Goal: Transaction & Acquisition: Purchase product/service

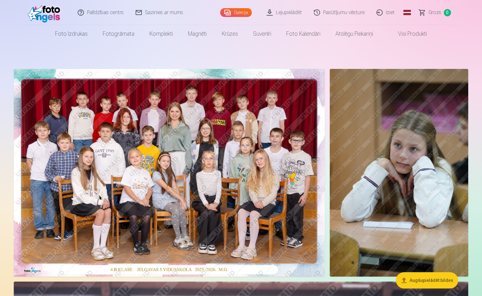
click at [285, 11] on link "Lejupielādēt" at bounding box center [284, 12] width 47 height 25
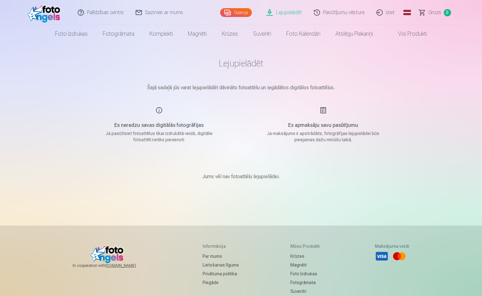
click at [286, 13] on link "Lejupielādēt" at bounding box center [284, 12] width 47 height 25
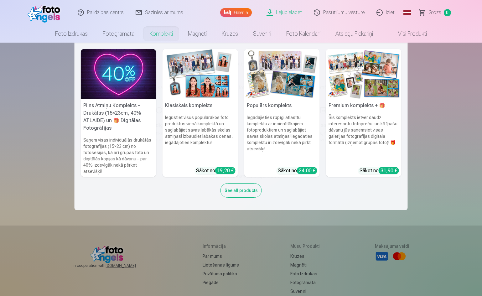
click at [157, 38] on link "Komplekti" at bounding box center [161, 34] width 38 height 18
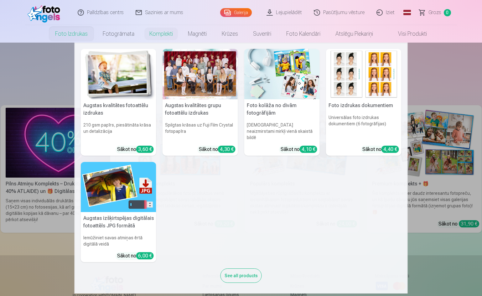
click at [55, 30] on link "Foto izdrukas" at bounding box center [72, 34] width 48 height 18
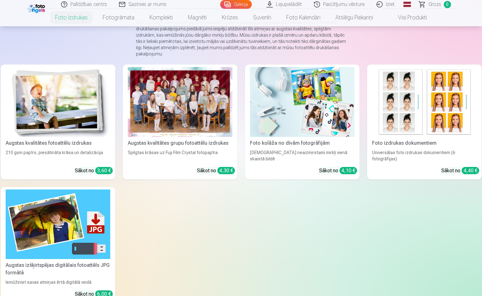
scroll to position [63, 0]
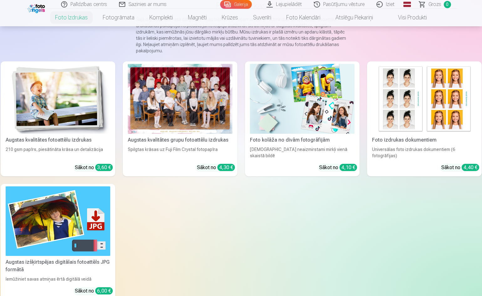
click at [212, 93] on div at bounding box center [180, 99] width 105 height 70
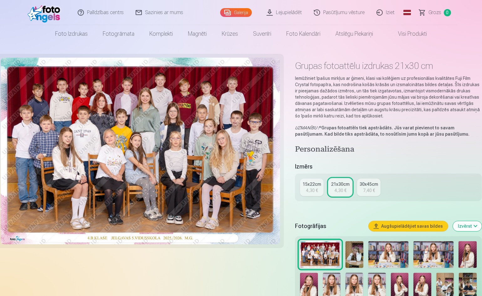
click at [423, 225] on button "Augšupielādējiet savas bildes" at bounding box center [407, 226] width 79 height 10
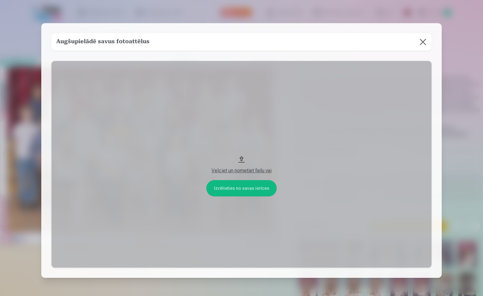
click at [427, 43] on button at bounding box center [423, 42] width 18 height 18
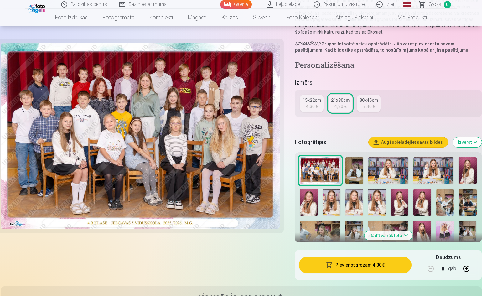
scroll to position [94, 0]
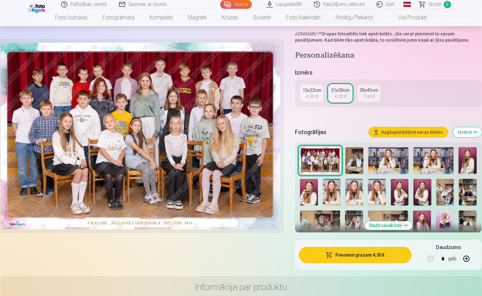
click at [371, 254] on button "Pievienot grozam : 4,30 €" at bounding box center [355, 255] width 112 height 16
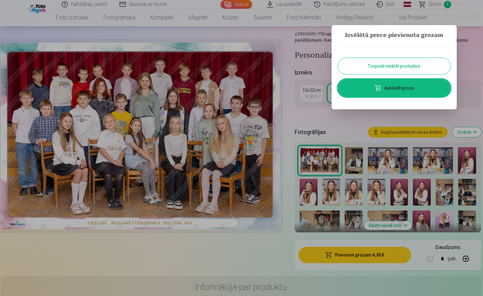
click at [399, 66] on button "Turpināt meklēt produktus" at bounding box center [394, 66] width 113 height 16
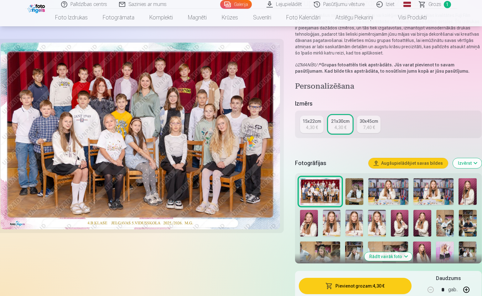
scroll to position [0, 0]
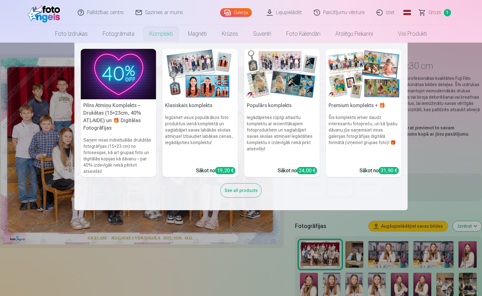
click at [154, 33] on link "Komplekti" at bounding box center [161, 34] width 38 height 18
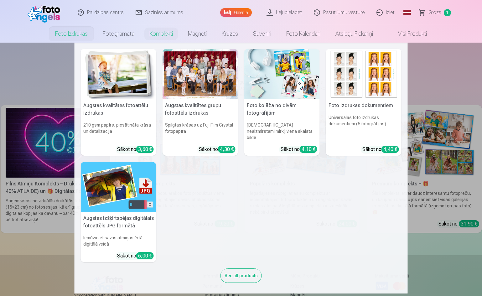
click at [81, 32] on link "Foto izdrukas" at bounding box center [72, 34] width 48 height 18
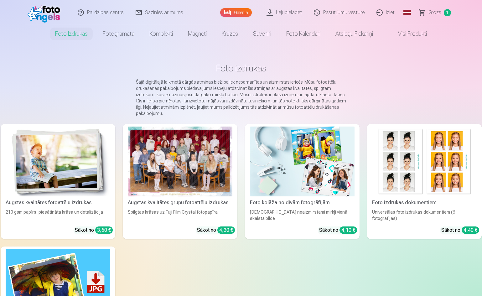
click at [181, 153] on div at bounding box center [180, 161] width 105 height 70
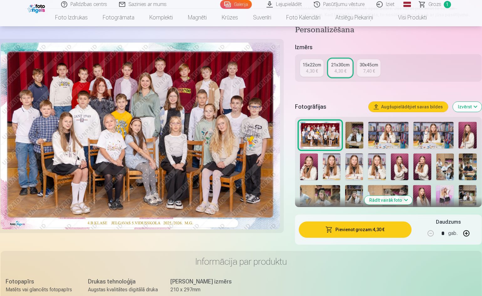
scroll to position [125, 0]
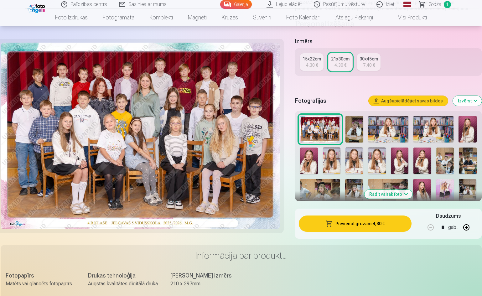
click at [399, 195] on button "Rādīt vairāk foto" at bounding box center [388, 194] width 48 height 9
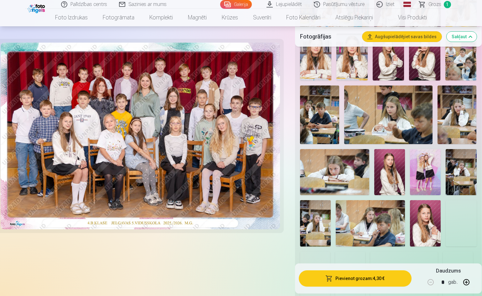
scroll to position [313, 0]
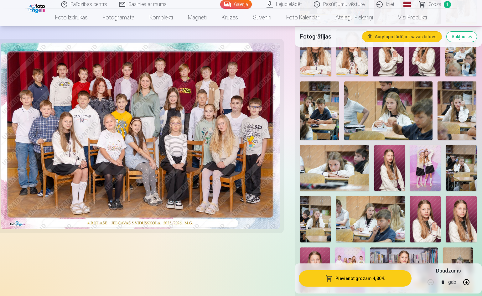
click at [432, 168] on img at bounding box center [425, 168] width 31 height 46
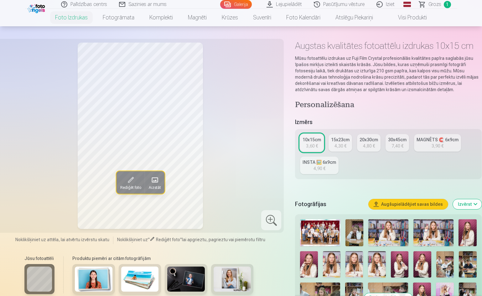
scroll to position [63, 0]
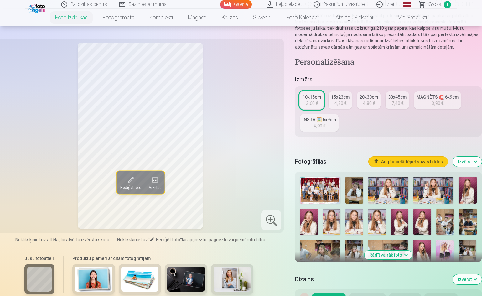
click at [447, 250] on img at bounding box center [445, 253] width 18 height 27
click at [340, 103] on div "4,30 €" at bounding box center [340, 103] width 12 height 6
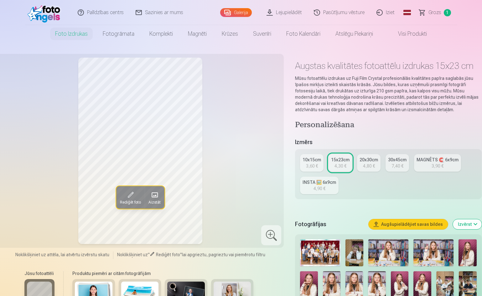
click at [307, 165] on div "3,60 €" at bounding box center [312, 166] width 12 height 6
click at [312, 160] on div "10x15cm" at bounding box center [311, 159] width 18 height 6
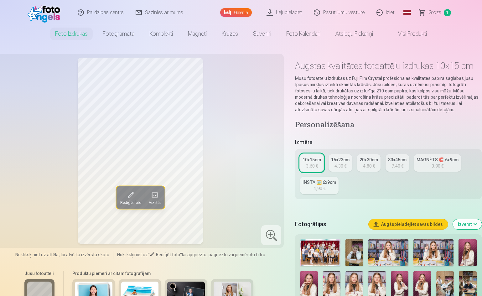
click at [312, 160] on div "10x15cm" at bounding box center [311, 159] width 18 height 6
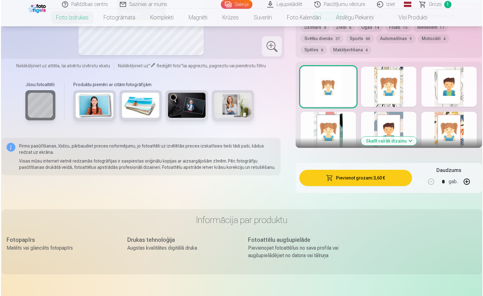
scroll to position [344, 0]
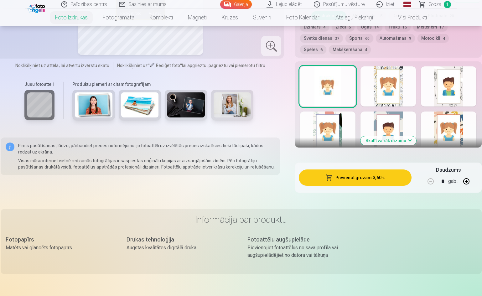
click at [377, 181] on button "Pievienot grozam : 3,60 €" at bounding box center [355, 177] width 112 height 16
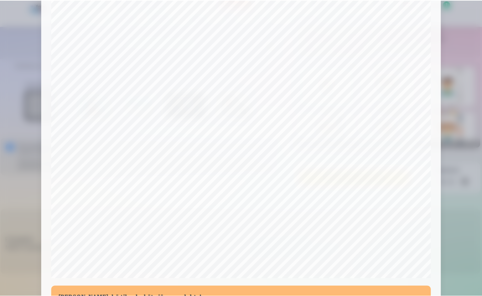
scroll to position [0, 0]
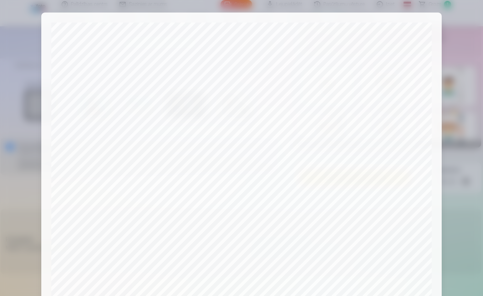
click at [453, 61] on div at bounding box center [241, 148] width 483 height 296
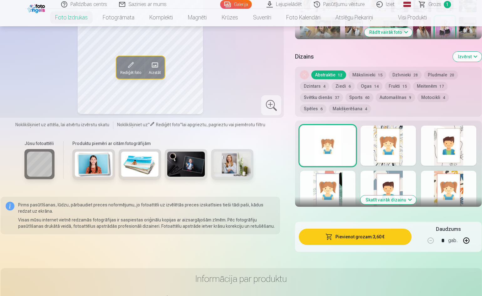
scroll to position [188, 0]
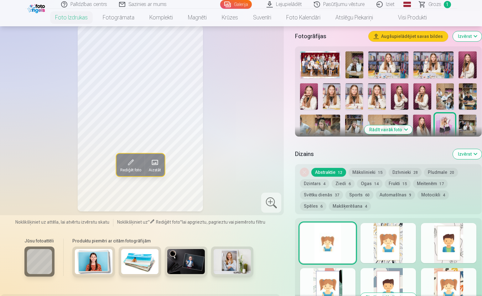
click at [427, 116] on img at bounding box center [422, 128] width 18 height 27
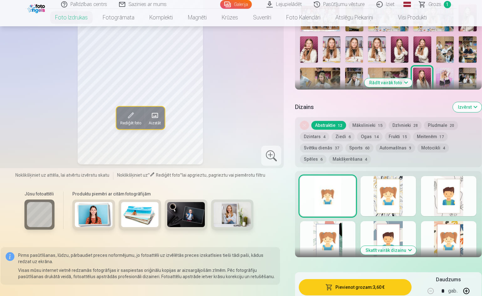
scroll to position [250, 0]
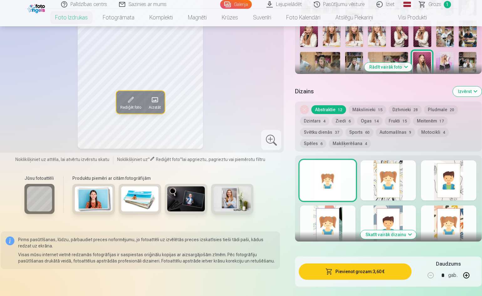
click at [403, 69] on button "Rādīt vairāk foto" at bounding box center [388, 67] width 48 height 9
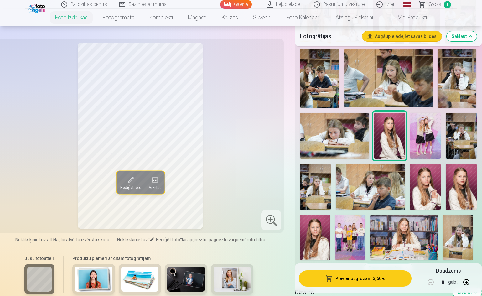
scroll to position [344, 0]
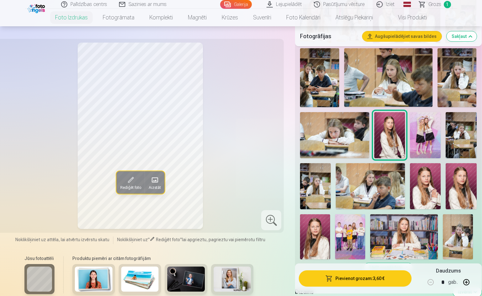
click at [464, 192] on img at bounding box center [460, 186] width 31 height 46
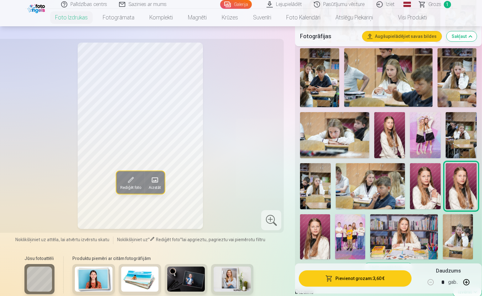
click at [309, 227] on img at bounding box center [315, 236] width 30 height 45
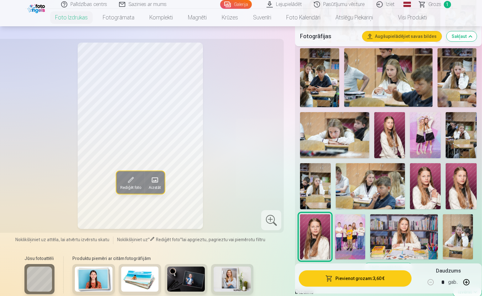
click at [455, 180] on img at bounding box center [460, 186] width 31 height 46
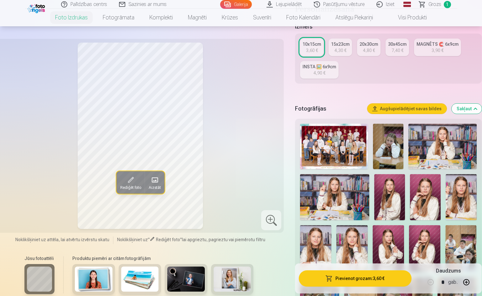
scroll to position [0, 0]
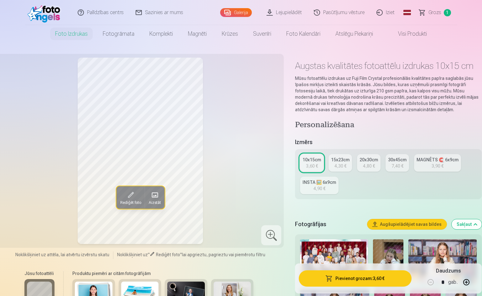
click at [341, 161] on div "15x23cm" at bounding box center [340, 159] width 18 height 6
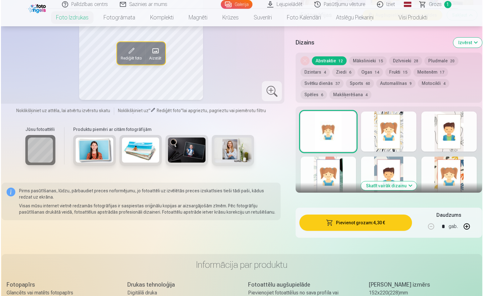
scroll to position [595, 0]
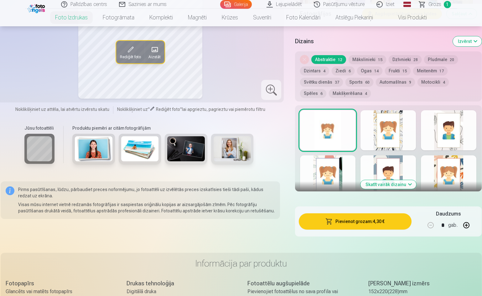
click at [348, 223] on button "Pievienot grozam : 4,30 €" at bounding box center [355, 221] width 112 height 16
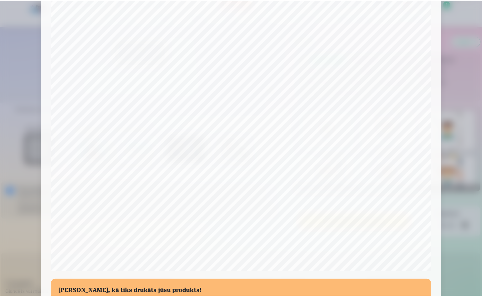
scroll to position [155, 0]
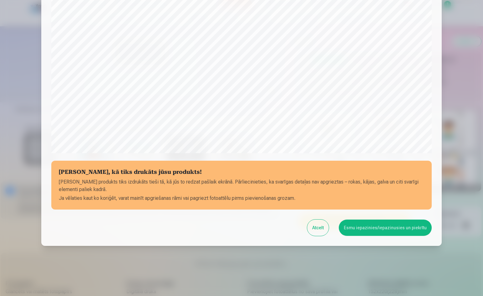
click at [318, 228] on button "Atcelt" at bounding box center [318, 227] width 22 height 16
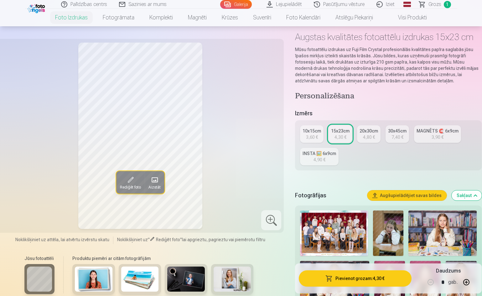
scroll to position [0, 0]
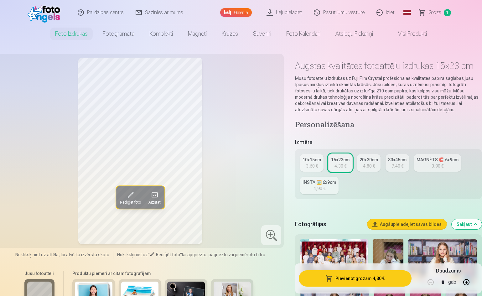
click at [443, 11] on link "Grozs 1" at bounding box center [435, 12] width 44 height 25
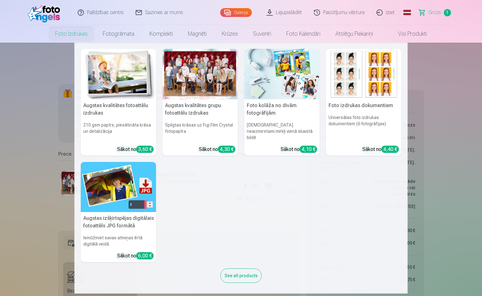
click at [63, 38] on link "Foto izdrukas" at bounding box center [72, 34] width 48 height 18
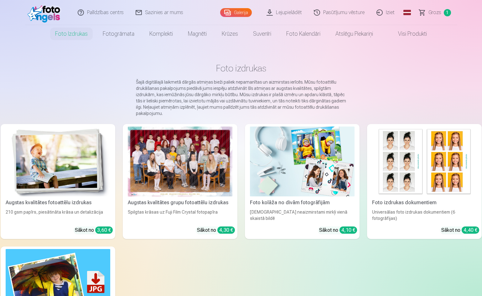
click at [176, 161] on div at bounding box center [180, 161] width 105 height 70
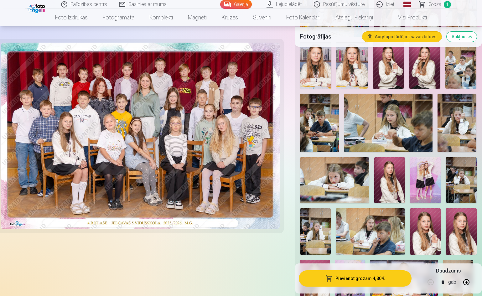
scroll to position [313, 0]
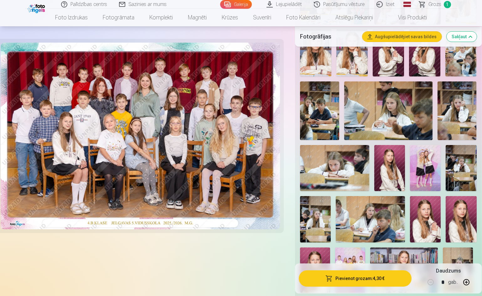
click at [428, 174] on img at bounding box center [425, 168] width 31 height 46
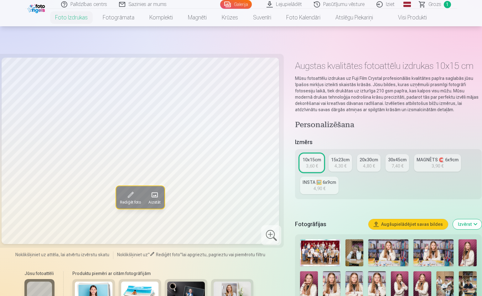
scroll to position [156, 0]
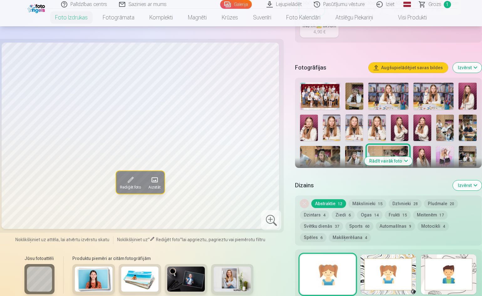
click at [439, 157] on img at bounding box center [445, 159] width 18 height 27
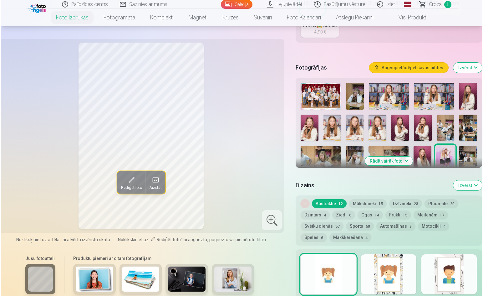
scroll to position [313, 0]
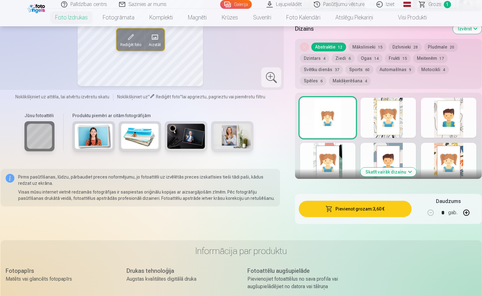
click at [352, 212] on button "Pievienot grozam : 3,60 €" at bounding box center [355, 209] width 112 height 16
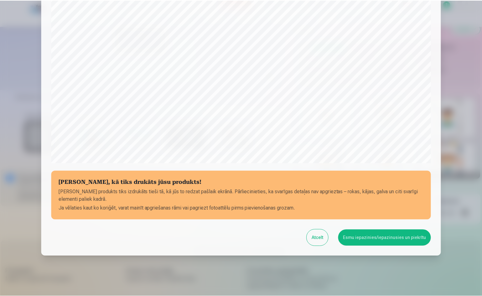
scroll to position [155, 0]
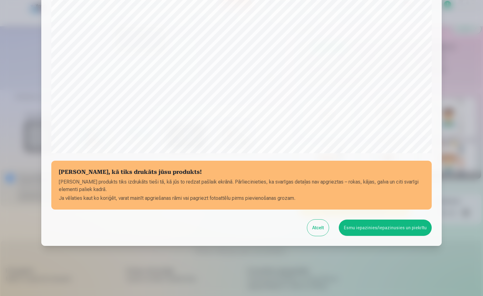
click at [402, 229] on button "Esmu iepazinies/iepazinusies un piekrītu" at bounding box center [385, 227] width 93 height 16
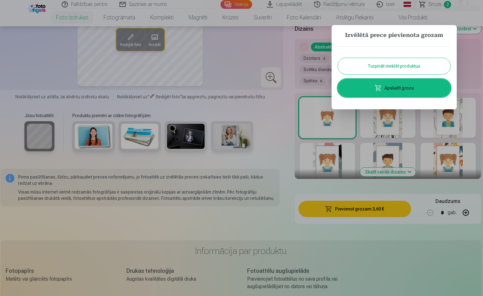
click at [273, 110] on div at bounding box center [241, 148] width 483 height 296
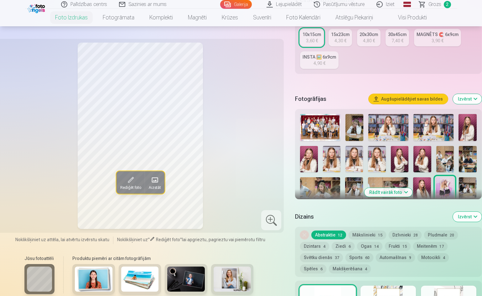
scroll to position [156, 0]
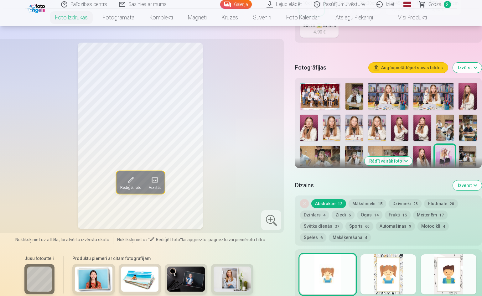
click at [400, 163] on button "Rādīt vairāk foto" at bounding box center [388, 160] width 48 height 9
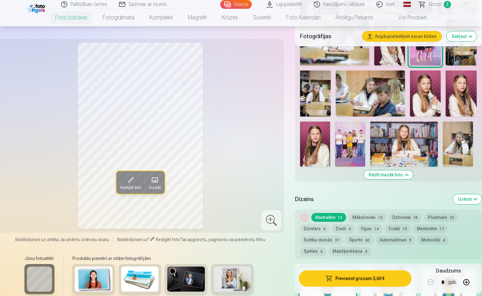
scroll to position [438, 0]
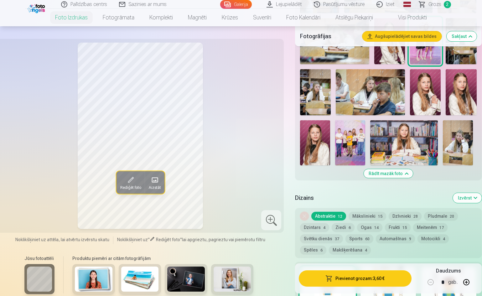
click at [286, 4] on link "Lejupielādēt" at bounding box center [284, 4] width 47 height 9
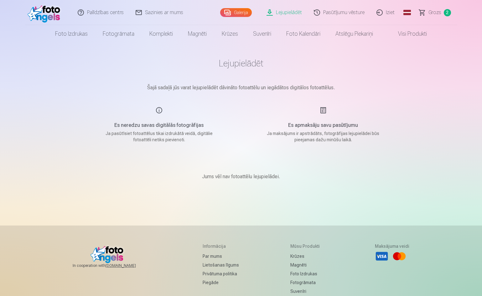
click at [429, 13] on span "Grozs" at bounding box center [434, 13] width 13 height 8
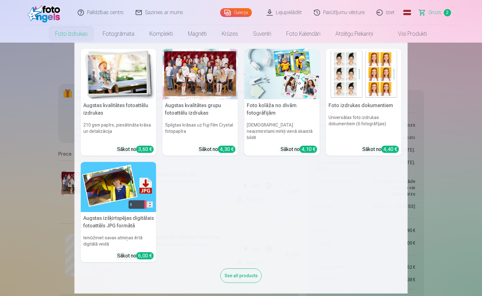
click at [74, 31] on link "Foto izdrukas" at bounding box center [72, 34] width 48 height 18
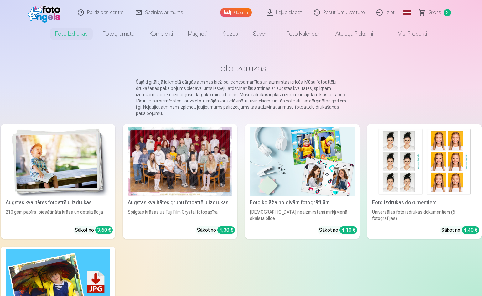
click at [207, 170] on div at bounding box center [180, 161] width 105 height 70
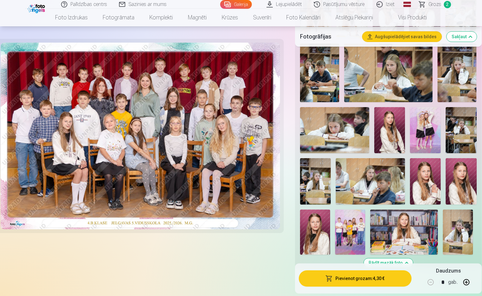
scroll to position [376, 0]
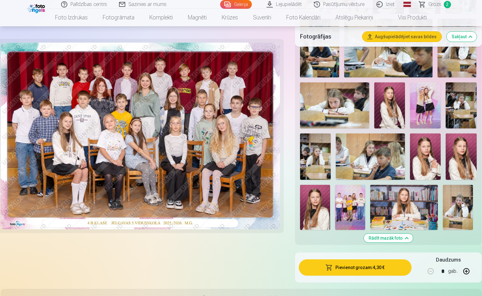
click at [310, 204] on img at bounding box center [315, 207] width 30 height 45
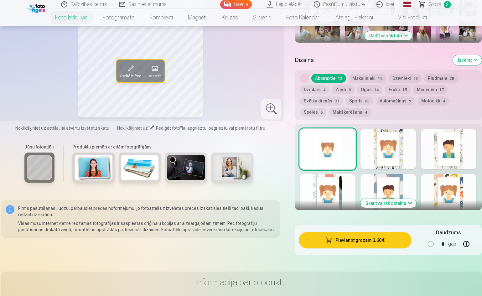
scroll to position [188, 0]
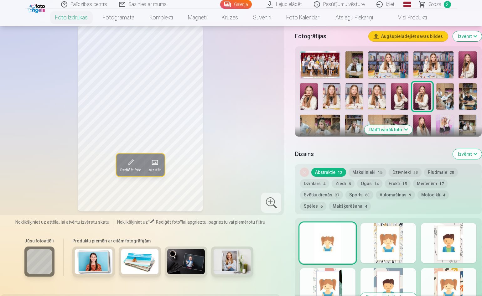
click at [381, 133] on button "Rādīt vairāk foto" at bounding box center [388, 129] width 48 height 9
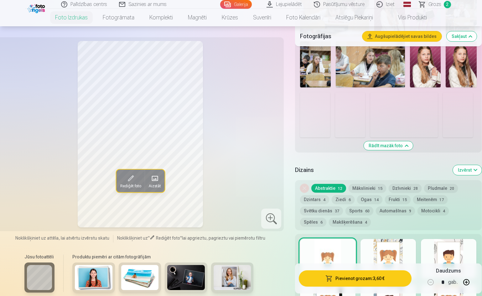
scroll to position [469, 0]
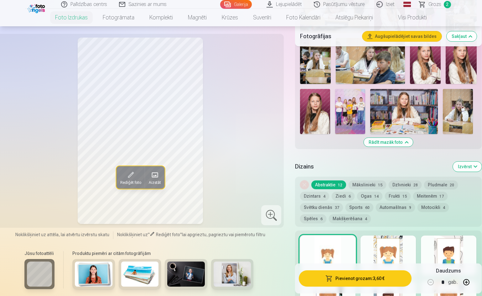
click at [314, 104] on img at bounding box center [315, 111] width 30 height 45
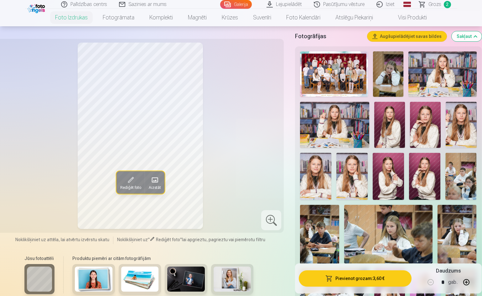
scroll to position [31, 0]
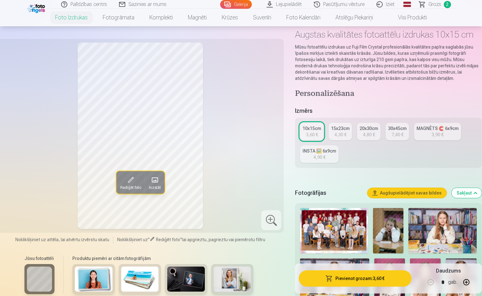
click at [341, 133] on div "4,30 €" at bounding box center [340, 134] width 12 height 6
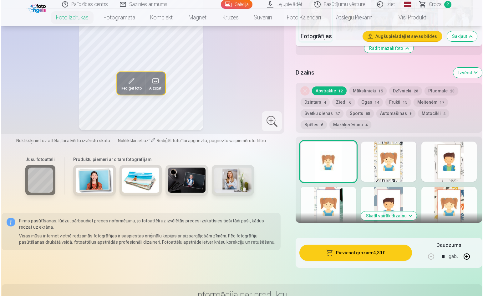
scroll to position [689, 0]
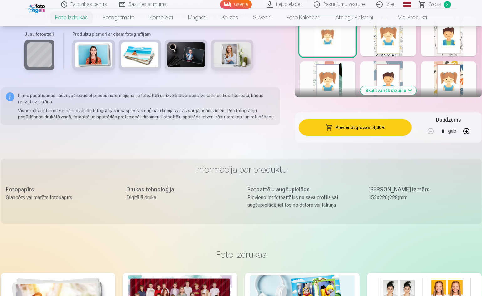
click at [362, 128] on button "Pievienot grozam : 4,30 €" at bounding box center [355, 127] width 112 height 16
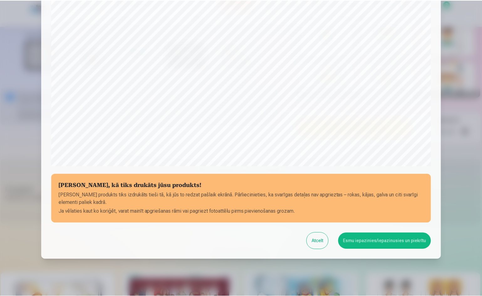
scroll to position [155, 0]
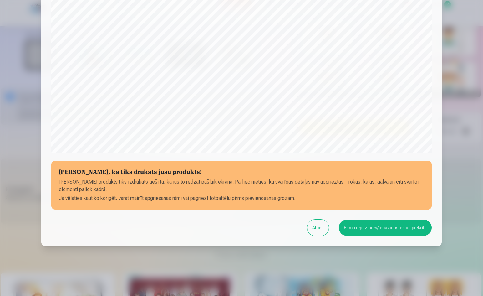
click at [392, 228] on button "Esmu iepazinies/iepazinusies un piekrītu" at bounding box center [385, 227] width 93 height 16
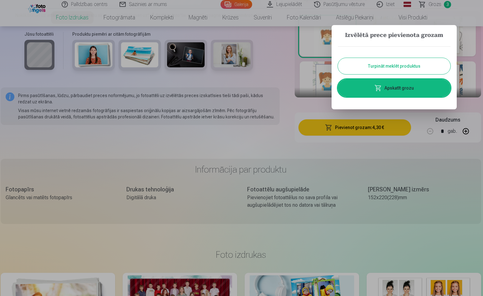
click at [408, 71] on button "Turpināt meklēt produktus" at bounding box center [394, 66] width 113 height 16
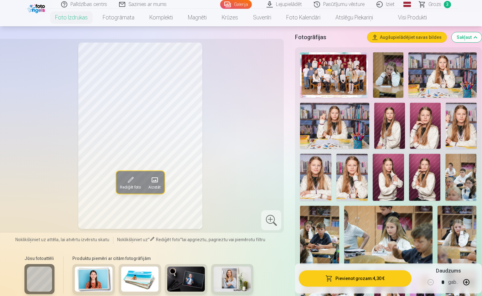
scroll to position [125, 0]
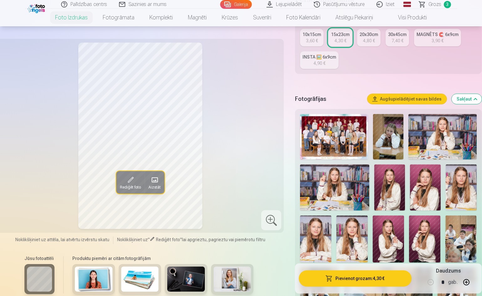
click at [394, 133] on img at bounding box center [388, 136] width 30 height 45
click at [313, 61] on link "INSTA 🖼️ 6x9cm 4,90 €" at bounding box center [319, 60] width 38 height 18
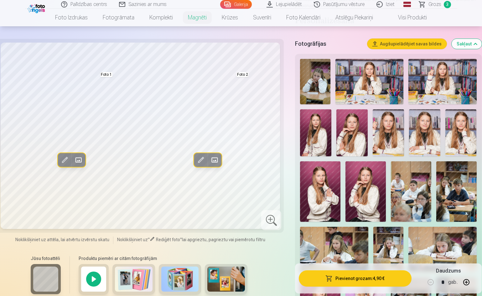
scroll to position [125, 0]
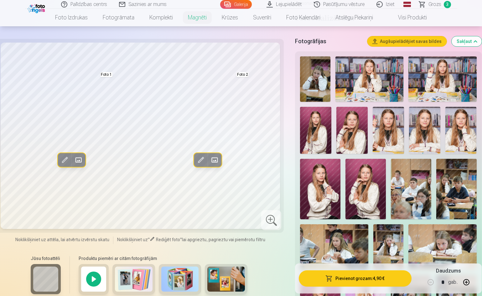
click at [314, 78] on img at bounding box center [315, 78] width 30 height 45
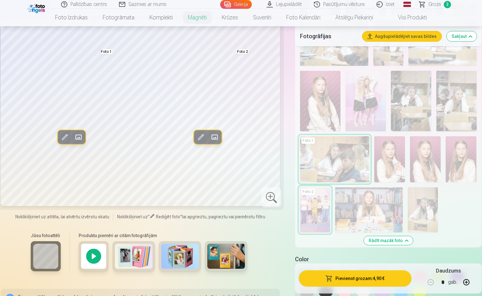
scroll to position [250, 0]
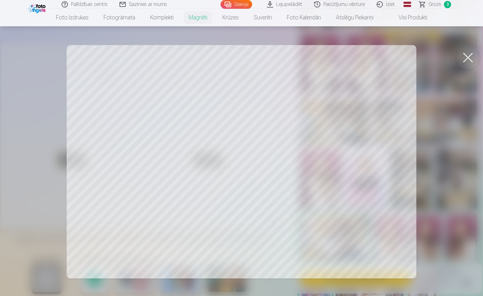
click at [263, 157] on div at bounding box center [241, 148] width 483 height 296
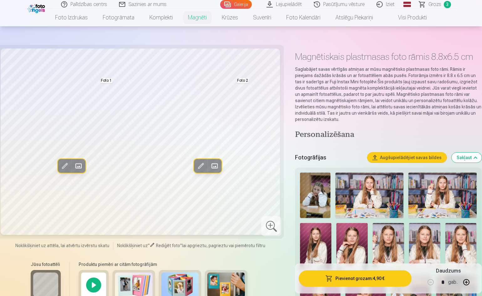
scroll to position [0, 0]
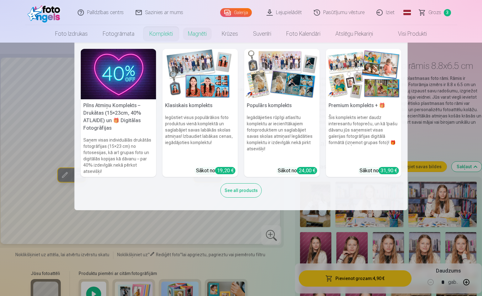
click at [156, 32] on link "Komplekti" at bounding box center [161, 34] width 38 height 18
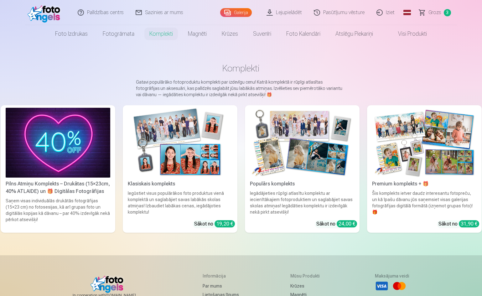
click at [284, 151] on img at bounding box center [302, 143] width 105 height 70
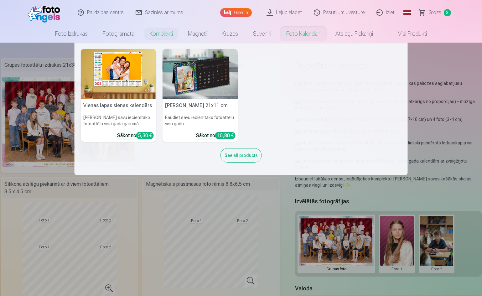
click at [305, 36] on link "Foto kalendāri" at bounding box center [303, 34] width 49 height 18
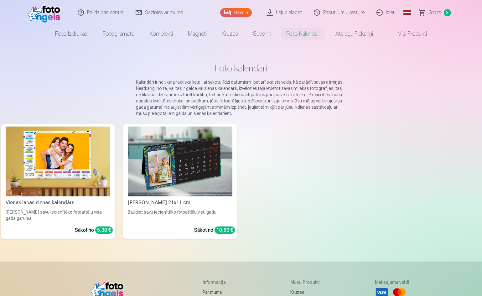
click at [70, 160] on img at bounding box center [58, 161] width 105 height 70
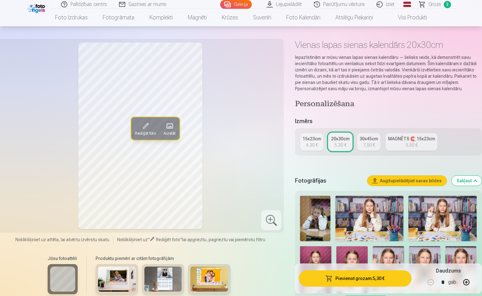
scroll to position [63, 0]
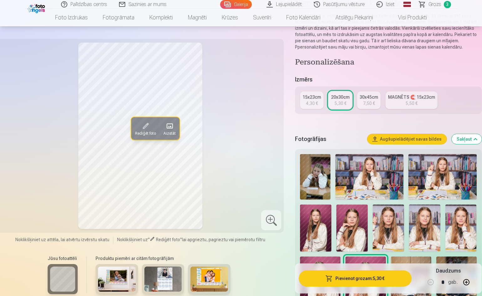
click at [313, 98] on div "15x23cm" at bounding box center [311, 97] width 18 height 6
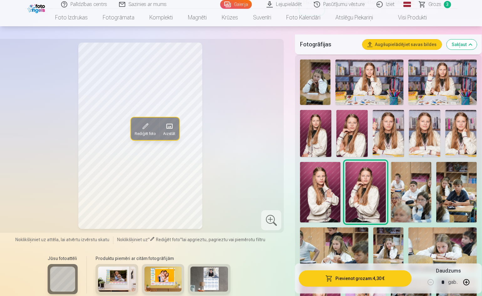
scroll to position [188, 0]
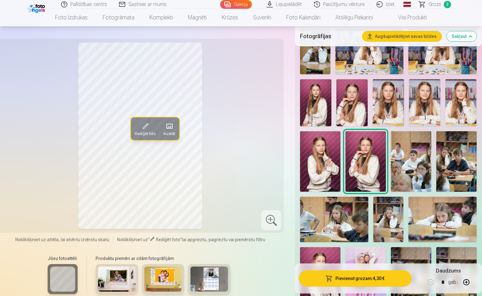
click at [109, 279] on img at bounding box center [117, 278] width 38 height 25
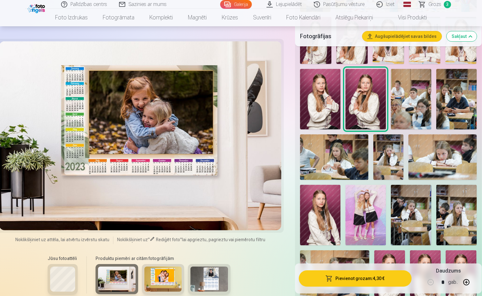
scroll to position [250, 0]
click at [159, 278] on img at bounding box center [163, 278] width 38 height 25
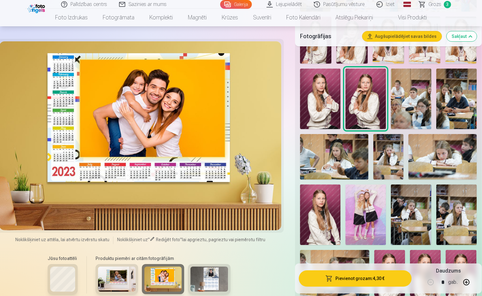
click at [202, 276] on img at bounding box center [209, 278] width 38 height 25
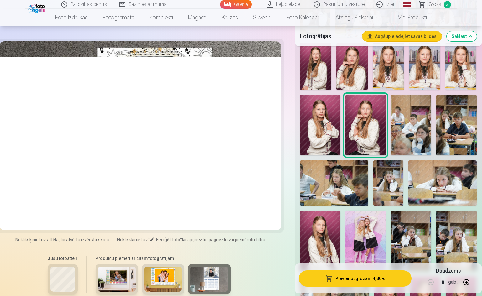
scroll to position [125, 0]
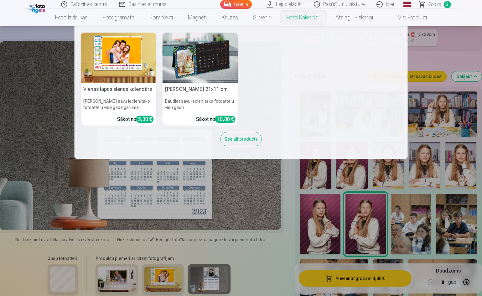
click at [300, 17] on link "Foto kalendāri" at bounding box center [303, 18] width 49 height 18
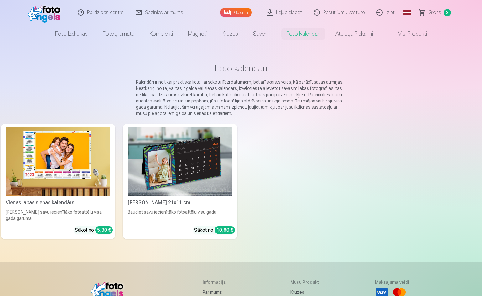
click at [178, 172] on img at bounding box center [180, 161] width 105 height 70
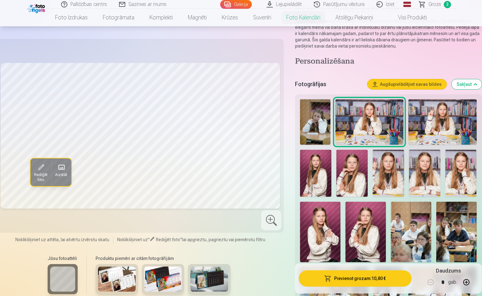
scroll to position [63, 0]
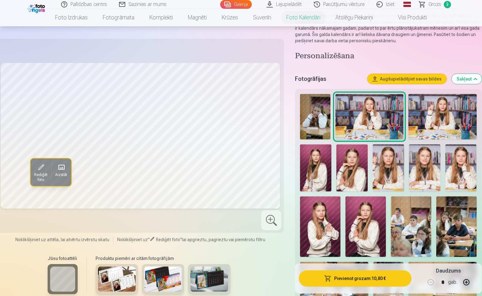
click at [315, 115] on img at bounding box center [315, 116] width 30 height 45
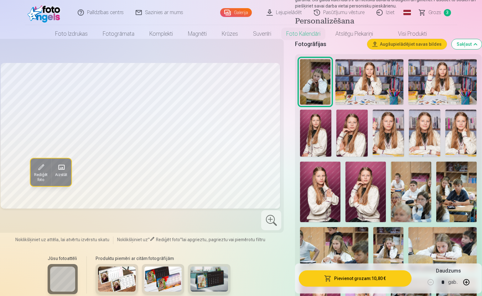
scroll to position [0, 0]
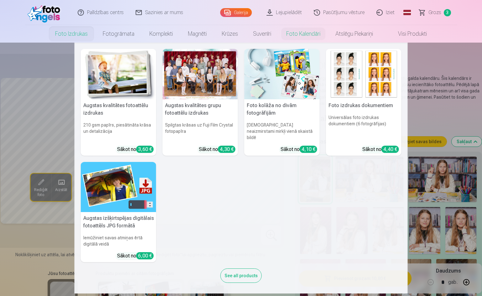
click at [75, 35] on link "Foto izdrukas" at bounding box center [72, 34] width 48 height 18
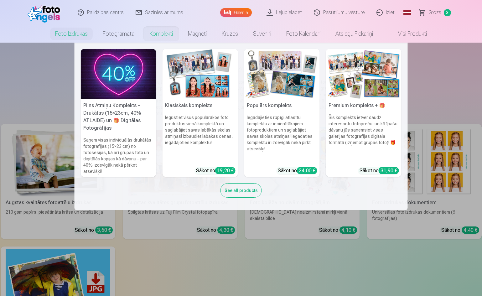
click at [202, 92] on img at bounding box center [199, 74] width 75 height 50
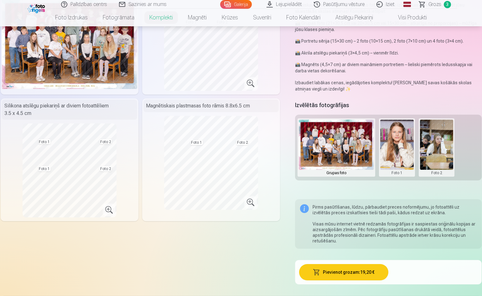
scroll to position [63, 0]
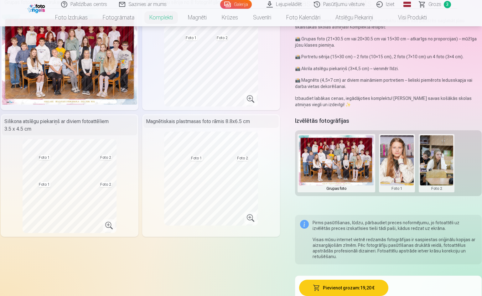
click at [437, 6] on span "Grozs" at bounding box center [434, 5] width 13 height 8
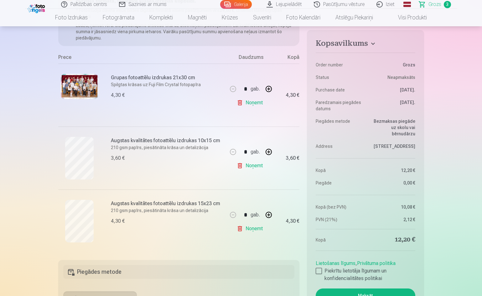
scroll to position [63, 0]
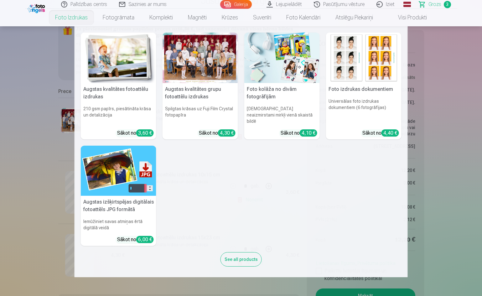
click at [65, 21] on link "Foto izdrukas" at bounding box center [72, 18] width 48 height 18
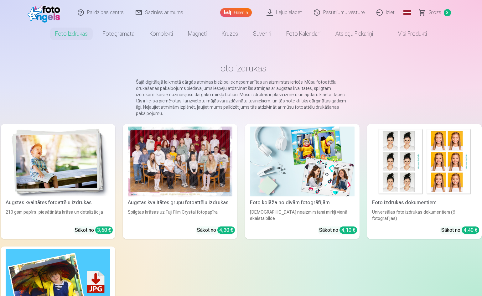
click at [179, 157] on div at bounding box center [180, 161] width 105 height 70
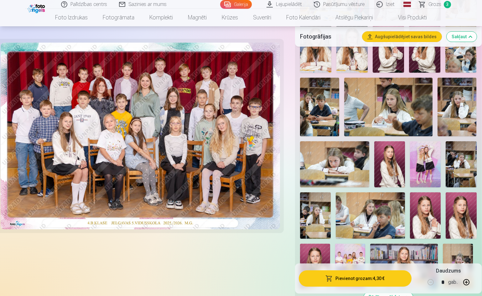
scroll to position [438, 0]
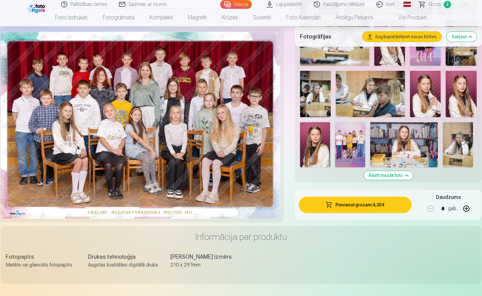
click at [317, 141] on img at bounding box center [315, 144] width 30 height 45
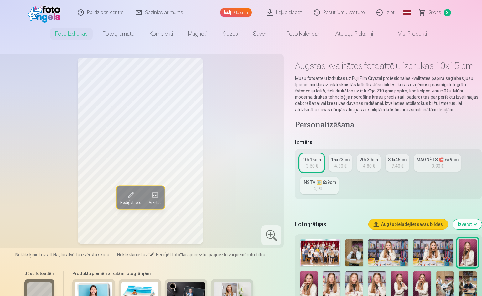
click at [339, 165] on div "4,30 €" at bounding box center [340, 166] width 12 height 6
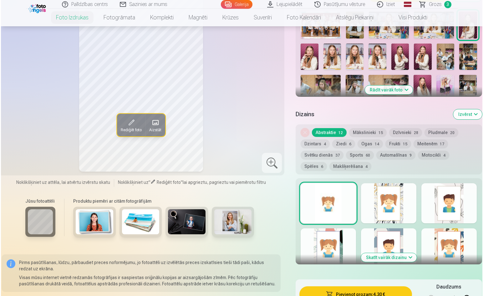
scroll to position [313, 0]
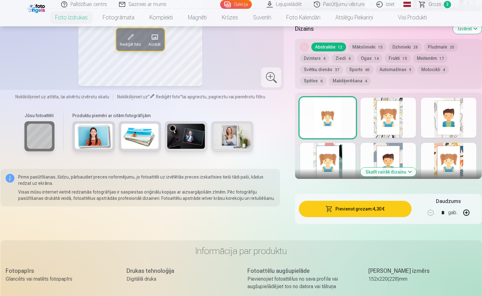
click at [388, 207] on button "Pievienot grozam : 4,30 €" at bounding box center [355, 209] width 112 height 16
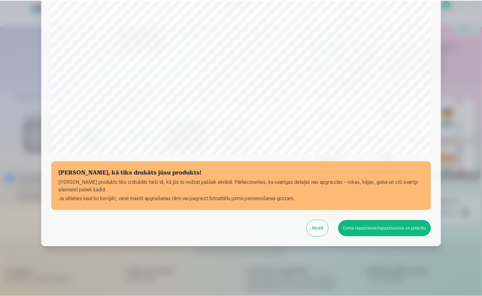
scroll to position [155, 0]
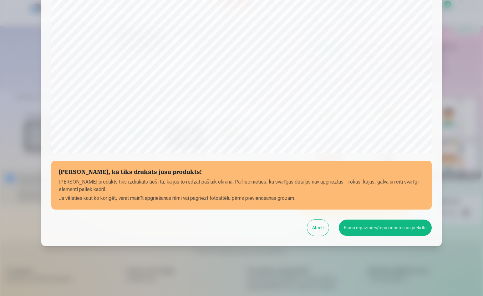
click at [400, 224] on button "Esmu iepazinies/iepazinusies un piekrītu" at bounding box center [385, 227] width 93 height 16
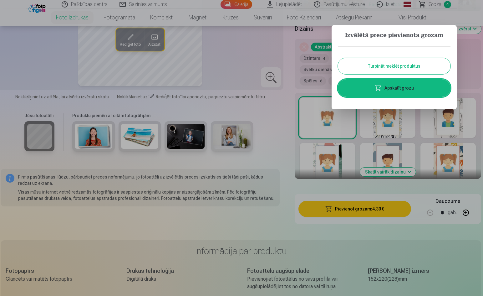
click at [442, 5] on div at bounding box center [241, 148] width 483 height 296
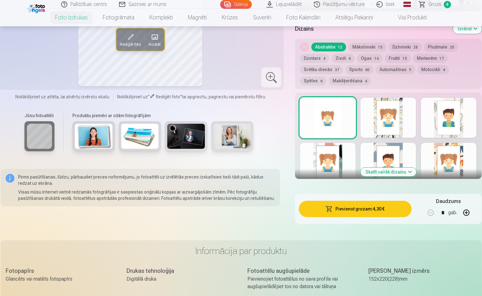
click at [441, 5] on link "Grozs 4" at bounding box center [435, 4] width 44 height 9
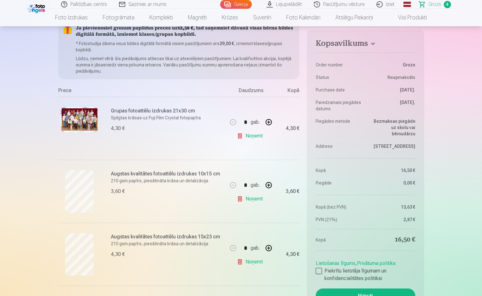
scroll to position [156, 0]
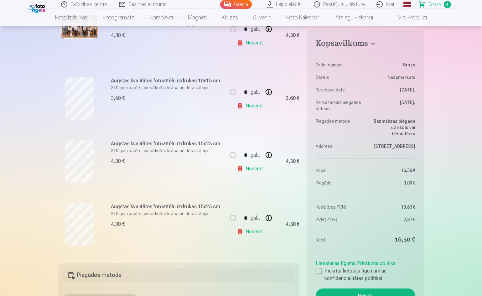
click at [269, 217] on button "button" at bounding box center [268, 217] width 15 height 15
click at [270, 217] on button "button" at bounding box center [268, 217] width 15 height 15
click at [234, 218] on button "button" at bounding box center [232, 217] width 15 height 15
click at [234, 218] on div "* gab." at bounding box center [250, 217] width 51 height 15
click at [234, 218] on button "button" at bounding box center [232, 217] width 15 height 15
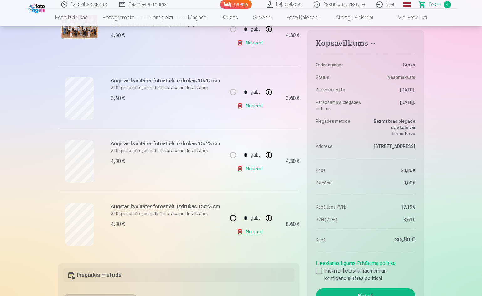
type input "*"
click at [244, 230] on link "Noņemt" at bounding box center [251, 231] width 28 height 13
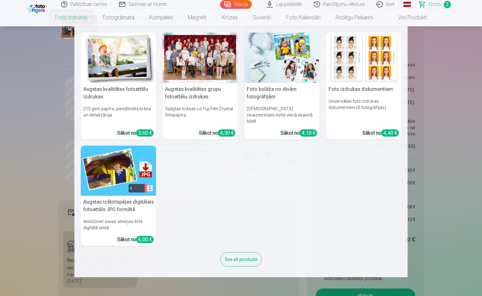
click at [88, 19] on link "Foto izdrukas" at bounding box center [72, 18] width 48 height 18
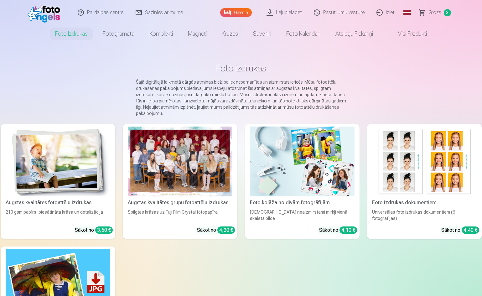
click at [205, 166] on div at bounding box center [180, 161] width 105 height 70
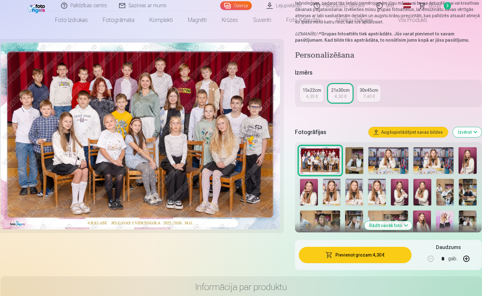
scroll to position [188, 0]
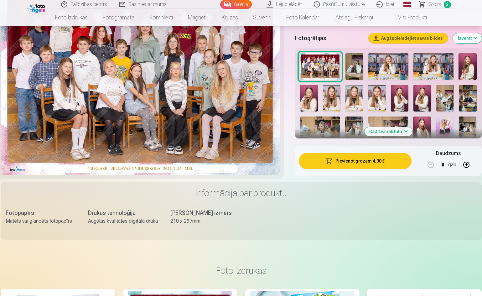
click at [389, 133] on button "Rādīt vairāk foto" at bounding box center [388, 131] width 48 height 9
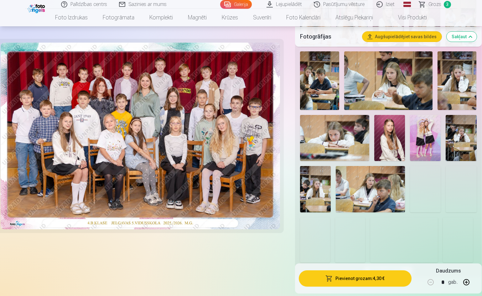
scroll to position [344, 0]
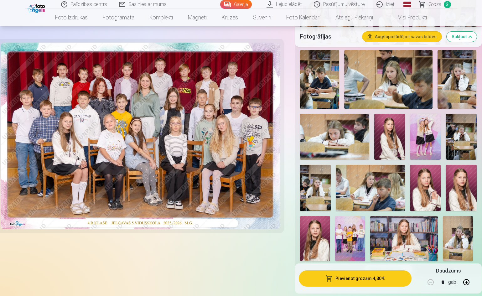
click at [457, 184] on img at bounding box center [460, 188] width 31 height 46
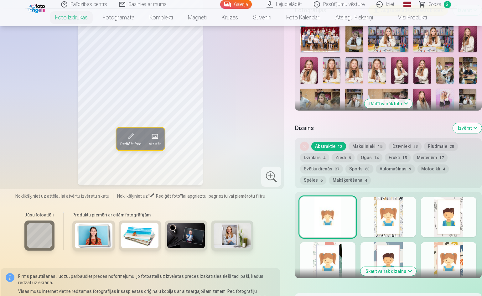
scroll to position [156, 0]
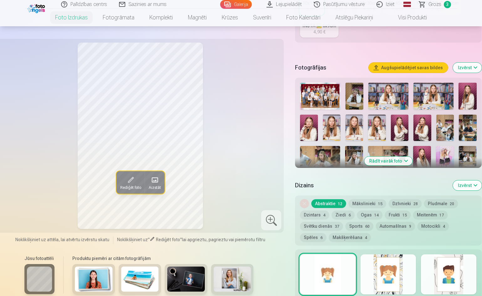
click at [386, 161] on button "Rādīt vairāk foto" at bounding box center [388, 160] width 48 height 9
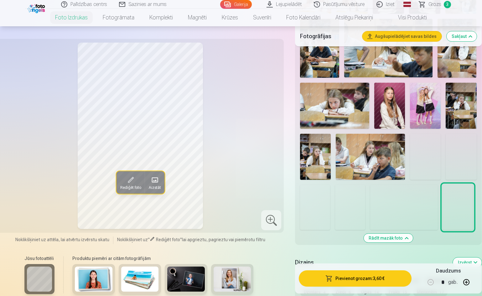
scroll to position [438, 0]
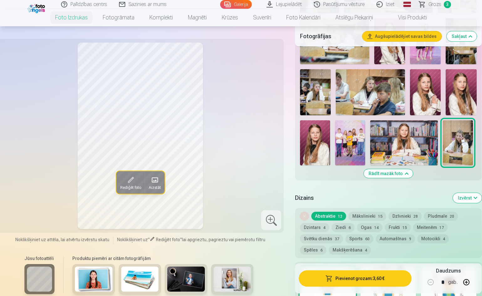
click at [463, 98] on img at bounding box center [460, 92] width 31 height 46
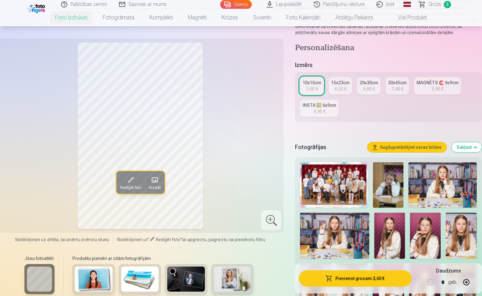
scroll to position [63, 0]
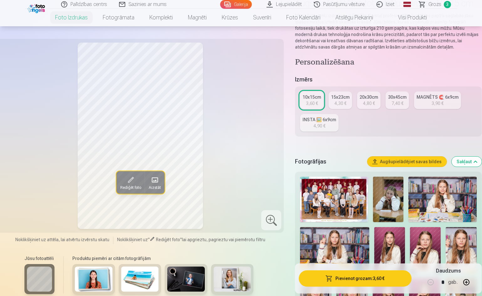
click at [334, 100] on div "15x23cm" at bounding box center [340, 97] width 18 height 6
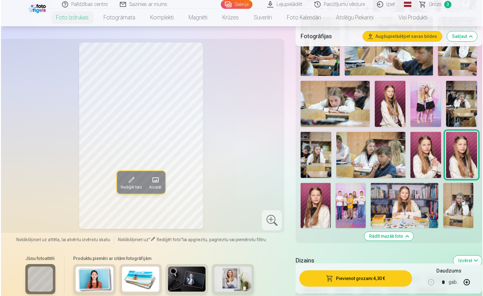
scroll to position [626, 0]
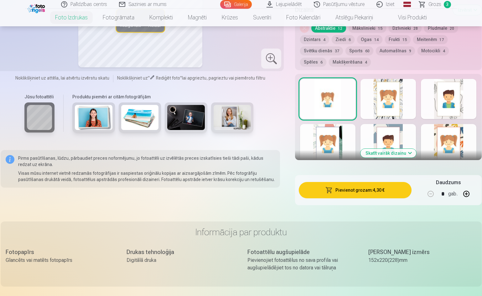
click at [384, 192] on button "Pievienot grozam : 4,30 €" at bounding box center [355, 190] width 112 height 16
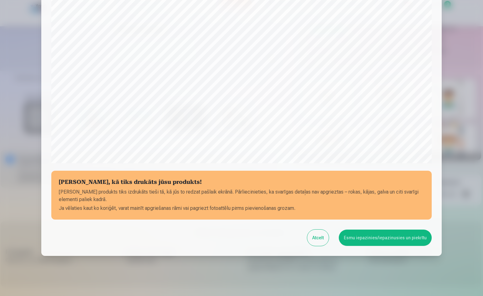
scroll to position [155, 0]
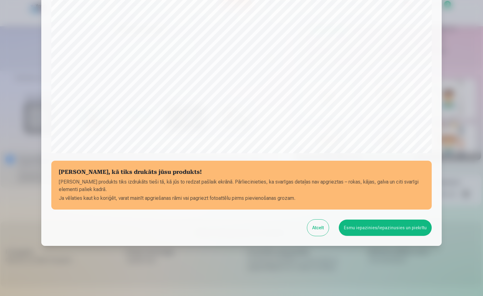
click at [387, 227] on button "Esmu iepazinies/iepazinusies un piekrītu" at bounding box center [385, 227] width 93 height 16
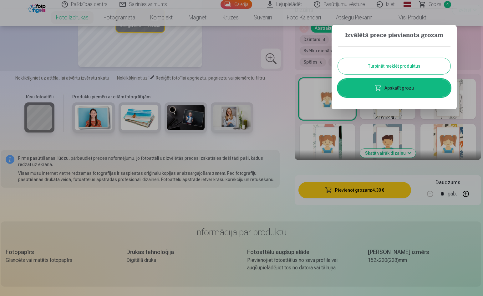
click at [425, 87] on link "Apskatīt grozu" at bounding box center [394, 88] width 113 height 18
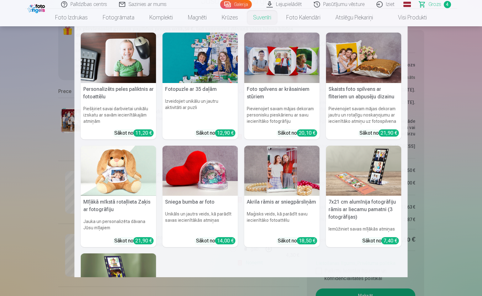
click at [270, 64] on img at bounding box center [281, 58] width 75 height 50
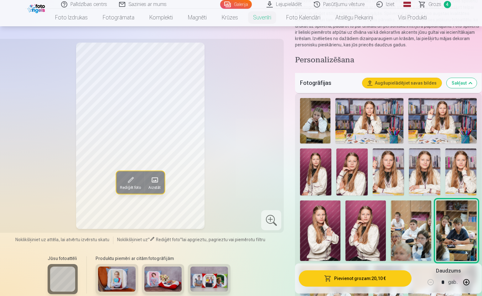
scroll to position [188, 0]
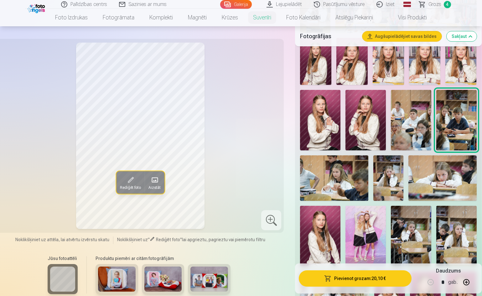
click at [120, 280] on img at bounding box center [117, 278] width 38 height 25
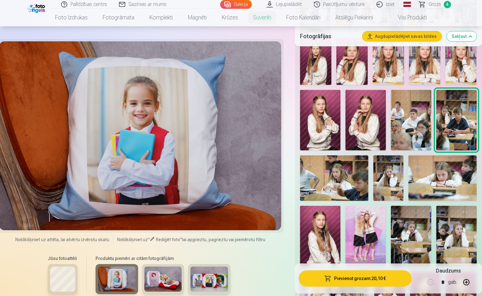
click at [151, 281] on img at bounding box center [163, 278] width 38 height 25
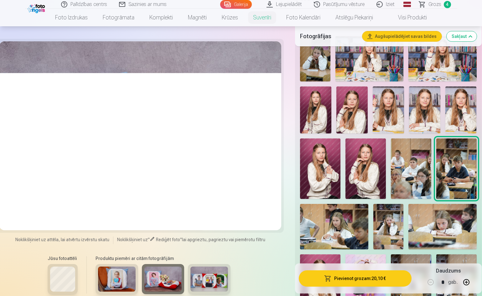
scroll to position [63, 0]
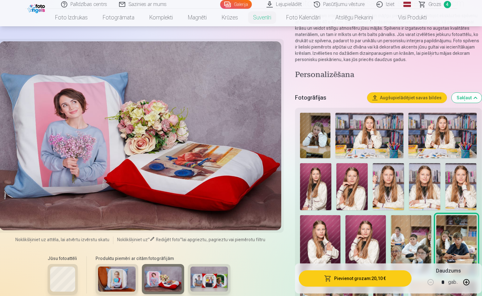
click at [416, 185] on img at bounding box center [424, 186] width 31 height 47
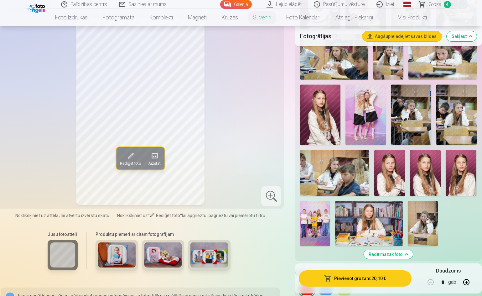
scroll to position [313, 0]
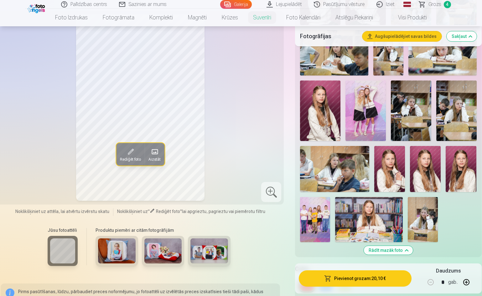
click at [383, 249] on button "Rādīt mazāk foto" at bounding box center [387, 250] width 49 height 9
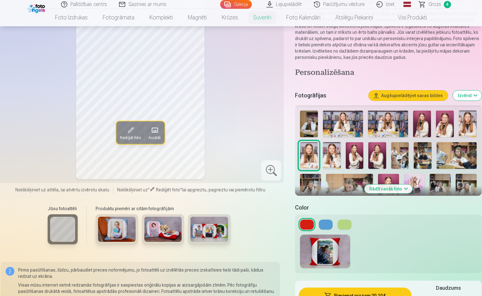
scroll to position [58, 0]
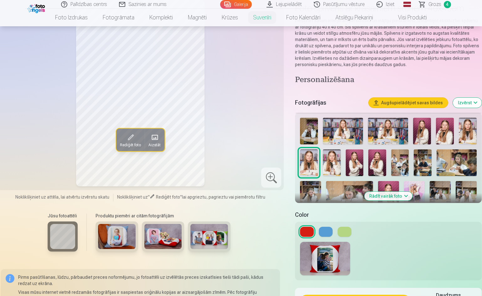
click at [390, 197] on button "Rādīt vairāk foto" at bounding box center [388, 196] width 48 height 9
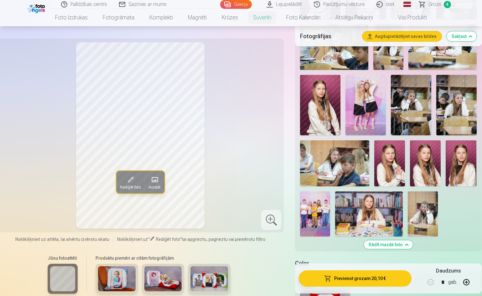
scroll to position [339, 0]
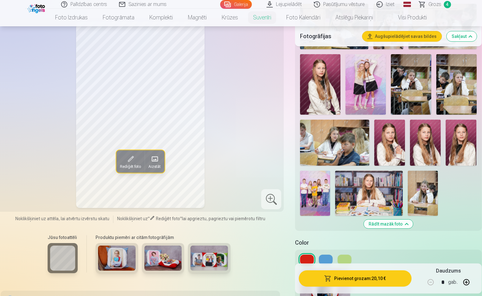
click at [325, 186] on img at bounding box center [315, 193] width 30 height 45
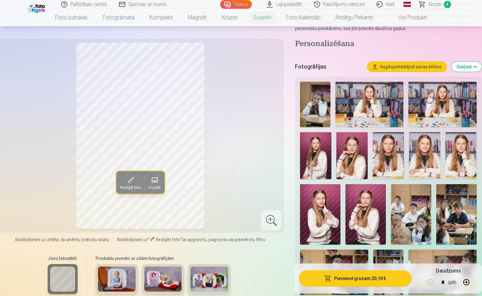
scroll to position [89, 0]
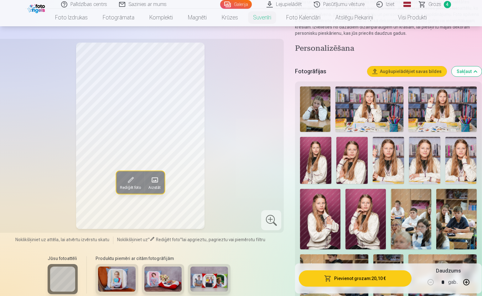
click at [458, 164] on img at bounding box center [460, 160] width 31 height 47
click at [318, 111] on img at bounding box center [315, 108] width 30 height 45
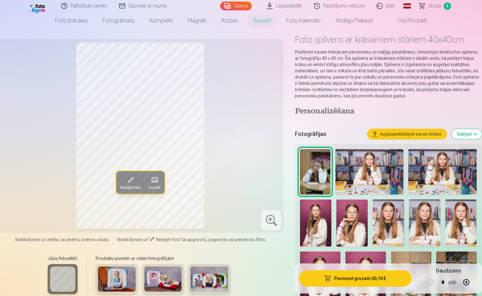
scroll to position [0, 0]
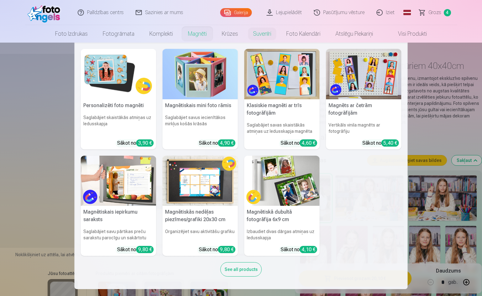
click at [294, 86] on img at bounding box center [281, 74] width 75 height 50
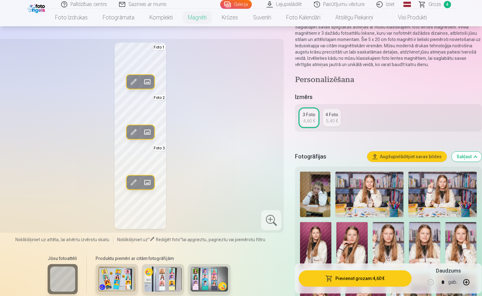
scroll to position [63, 0]
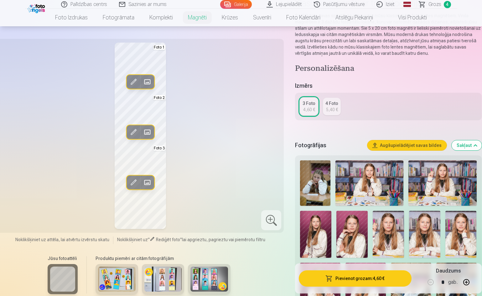
click at [157, 281] on img at bounding box center [163, 278] width 38 height 25
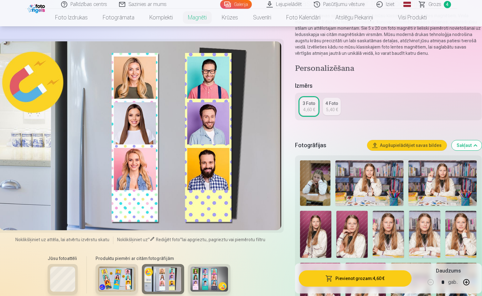
click at [199, 279] on img at bounding box center [209, 278] width 38 height 25
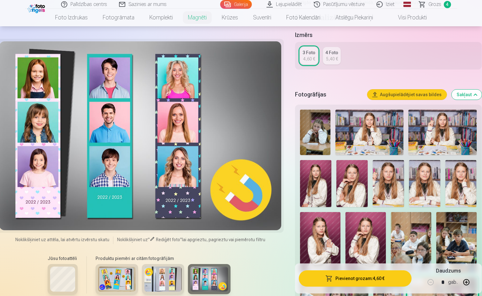
scroll to position [94, 0]
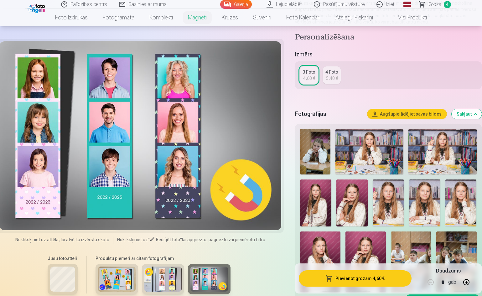
click at [336, 79] on div "5,40 €" at bounding box center [332, 78] width 12 height 6
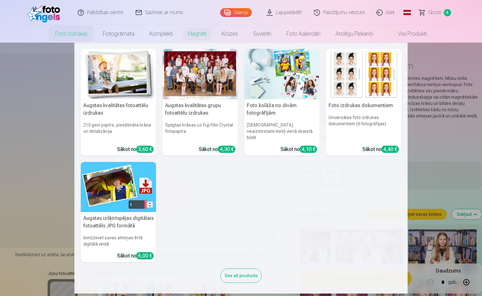
click at [80, 34] on link "Foto izdrukas" at bounding box center [72, 34] width 48 height 18
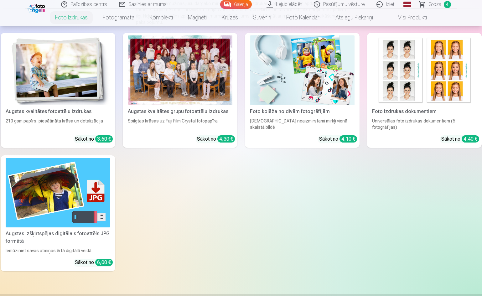
scroll to position [94, 0]
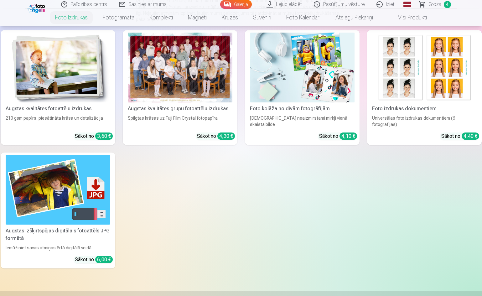
click at [65, 187] on img at bounding box center [58, 190] width 105 height 70
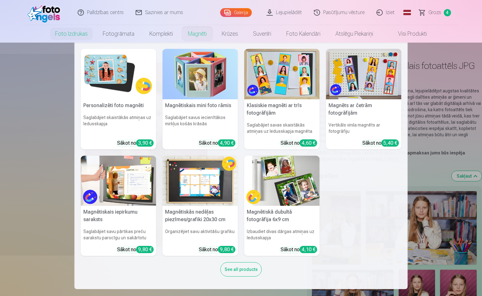
click at [286, 176] on img at bounding box center [281, 181] width 75 height 50
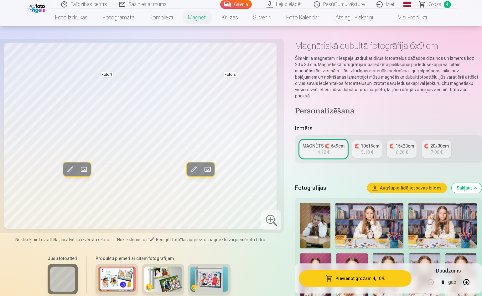
scroll to position [31, 0]
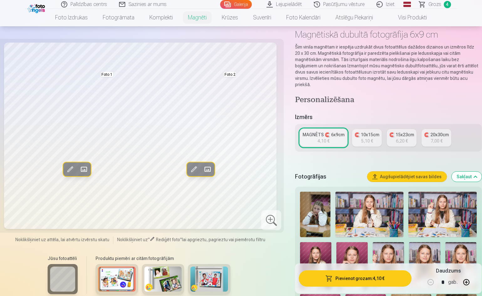
click at [208, 272] on img at bounding box center [209, 278] width 38 height 25
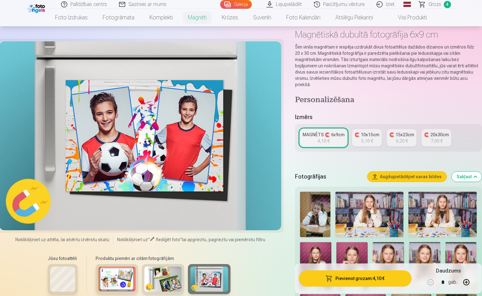
click at [116, 280] on img at bounding box center [117, 278] width 38 height 25
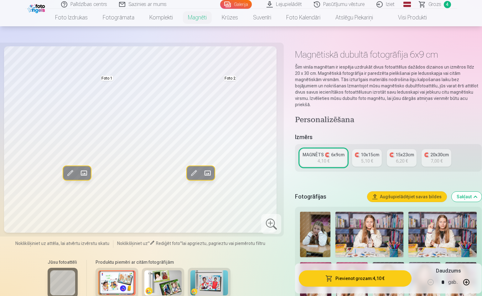
scroll to position [0, 0]
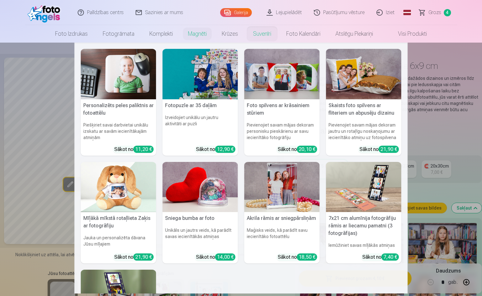
click at [255, 34] on link "Suvenīri" at bounding box center [261, 34] width 33 height 18
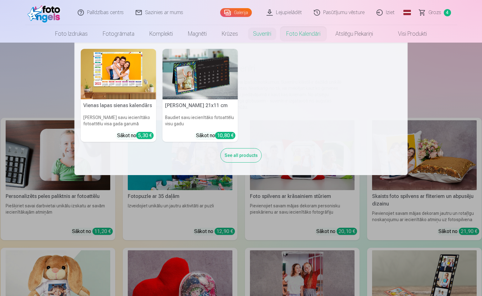
click at [288, 37] on link "Foto kalendāri" at bounding box center [303, 34] width 49 height 18
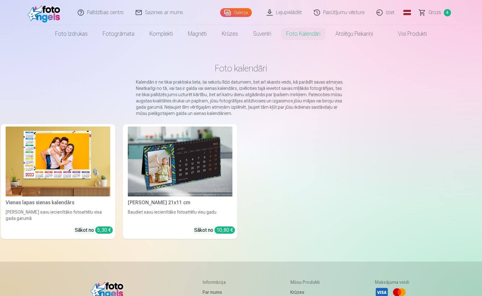
click at [197, 173] on img at bounding box center [180, 161] width 105 height 70
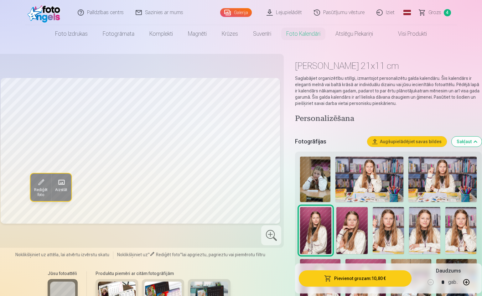
click at [314, 186] on img at bounding box center [315, 178] width 30 height 45
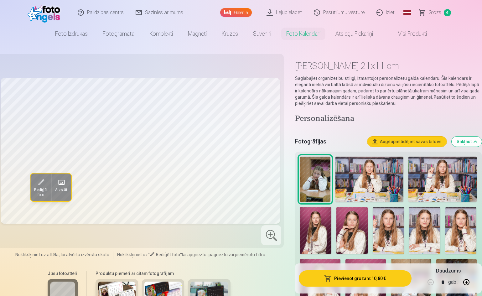
click at [406, 37] on link "Visi produkti" at bounding box center [407, 34] width 54 height 18
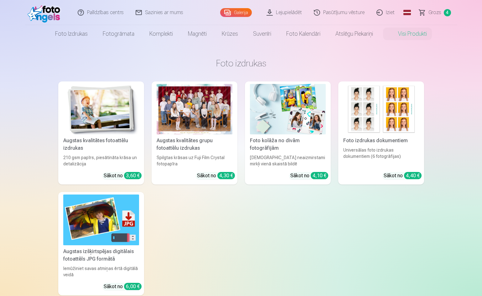
click at [385, 125] on img at bounding box center [381, 109] width 76 height 50
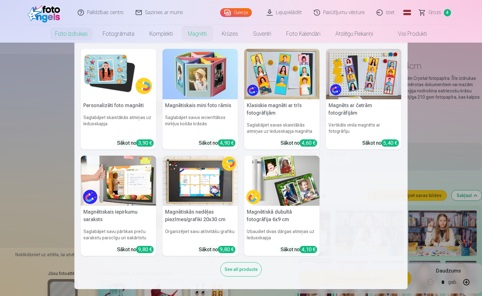
click at [183, 35] on link "Magnēti" at bounding box center [197, 34] width 34 height 18
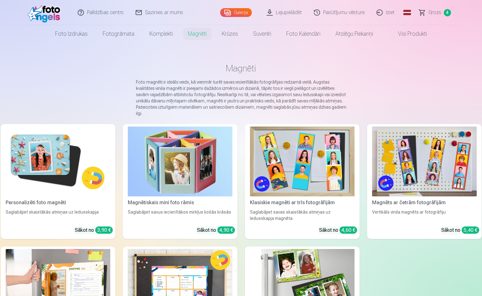
click at [90, 158] on img at bounding box center [58, 161] width 105 height 70
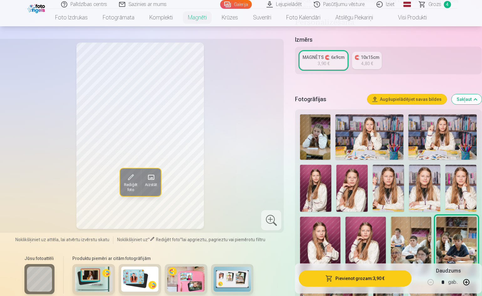
scroll to position [125, 0]
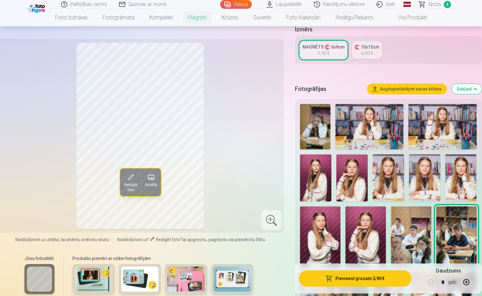
click at [319, 125] on img at bounding box center [315, 126] width 30 height 45
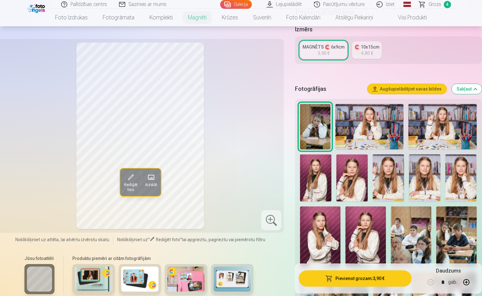
click at [82, 279] on img at bounding box center [94, 278] width 38 height 25
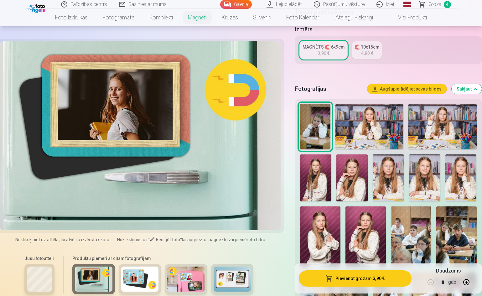
click at [141, 284] on img at bounding box center [140, 278] width 38 height 25
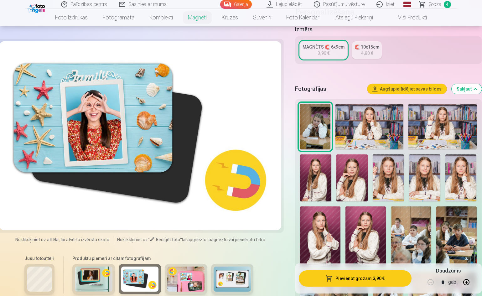
click at [190, 283] on img at bounding box center [186, 278] width 38 height 25
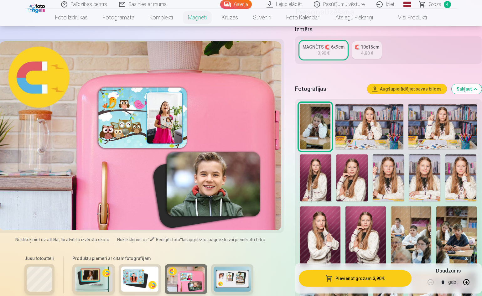
click at [229, 275] on img at bounding box center [232, 278] width 38 height 25
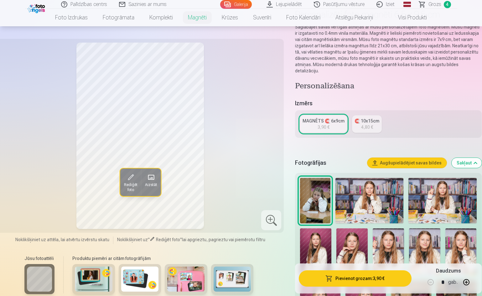
scroll to position [63, 0]
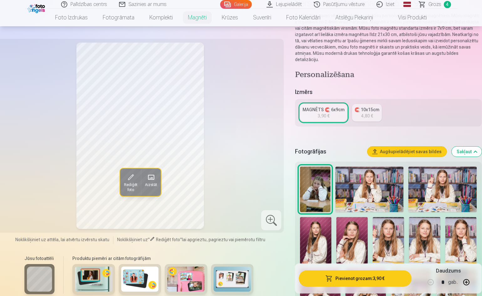
click at [126, 182] on span "Rediģēt foto" at bounding box center [130, 187] width 13 height 10
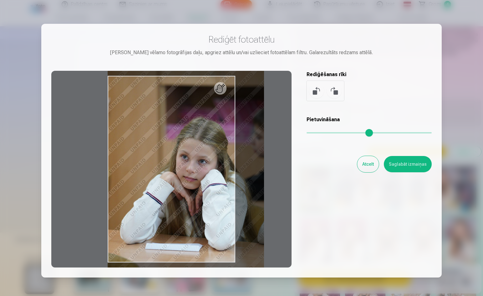
drag, startPoint x: 310, startPoint y: 134, endPoint x: 317, endPoint y: 134, distance: 6.9
click at [317, 133] on input "range" at bounding box center [369, 132] width 125 height 1
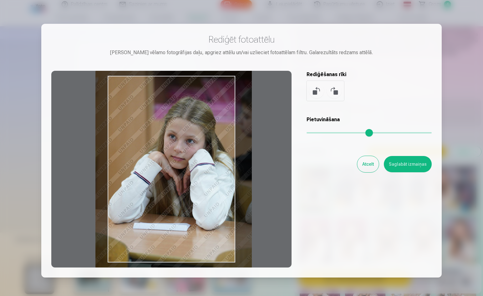
drag, startPoint x: 207, startPoint y: 166, endPoint x: 195, endPoint y: 146, distance: 23.6
click at [195, 146] on div at bounding box center [171, 169] width 240 height 197
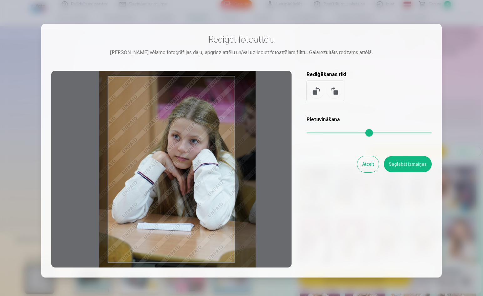
drag, startPoint x: 235, startPoint y: 264, endPoint x: 238, endPoint y: 264, distance: 3.4
click at [238, 264] on div at bounding box center [171, 169] width 240 height 197
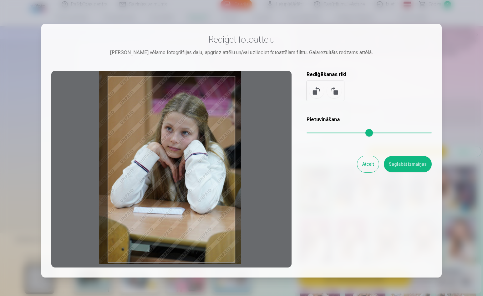
click at [313, 133] on input "range" at bounding box center [369, 132] width 125 height 1
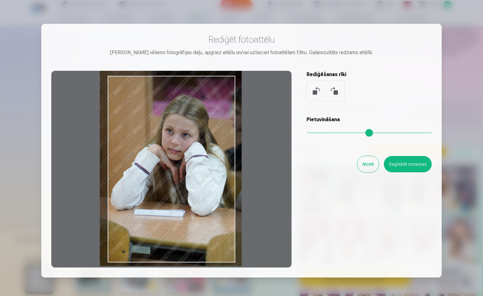
type input "****"
click at [199, 180] on div at bounding box center [171, 169] width 240 height 197
click at [400, 164] on button "Saglabāt izmaiņas" at bounding box center [408, 164] width 48 height 16
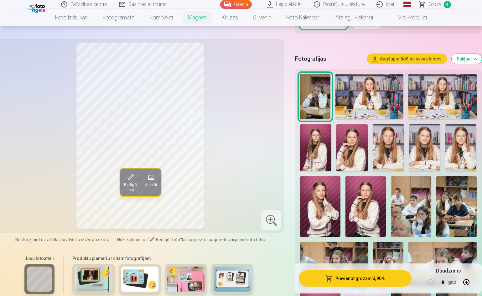
scroll to position [156, 0]
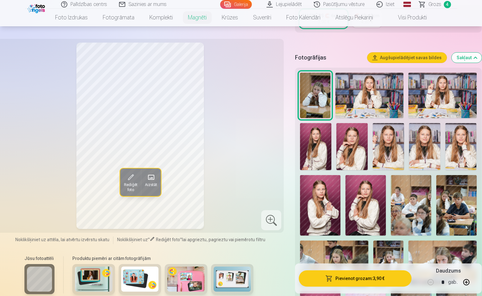
click at [150, 249] on div "Rediģēt foto Aizstāt Noklikšķiniet uz attēla, lai atvērtu izvērstu skatu Noklik…" at bounding box center [140, 203] width 279 height 320
click at [219, 148] on div "Rediģēt foto Aizstāt" at bounding box center [140, 136] width 279 height 186
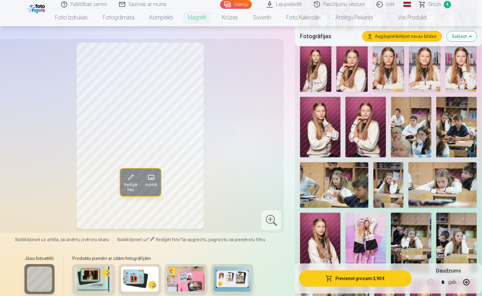
scroll to position [250, 0]
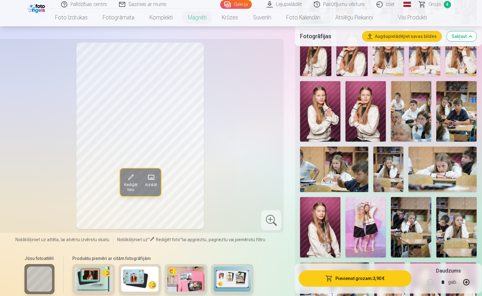
click at [223, 177] on div "Rediģēt foto Aizstāt" at bounding box center [140, 136] width 279 height 186
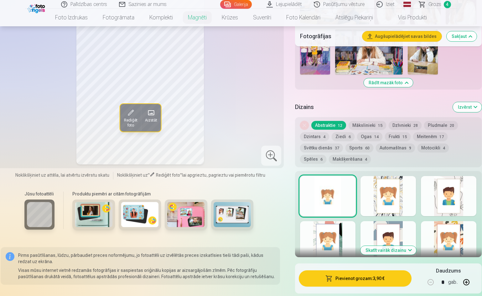
scroll to position [563, 0]
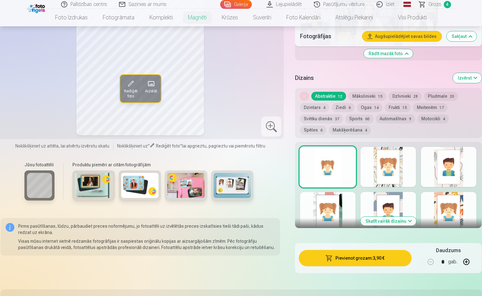
click at [396, 217] on button "Skatīt vairāk dizainu" at bounding box center [388, 221] width 56 height 9
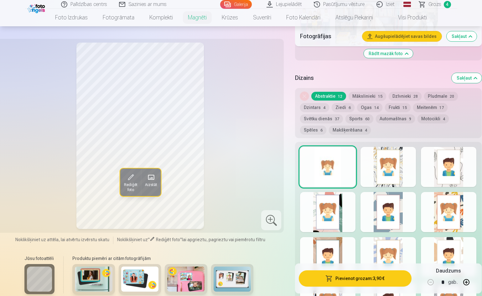
click at [383, 165] on div at bounding box center [387, 167] width 55 height 40
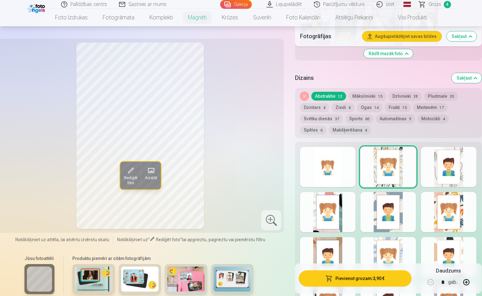
click at [445, 167] on div at bounding box center [448, 167] width 55 height 40
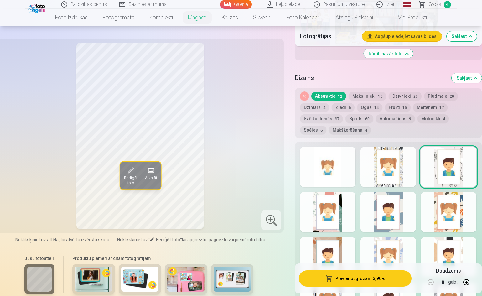
click at [315, 207] on div at bounding box center [327, 212] width 55 height 40
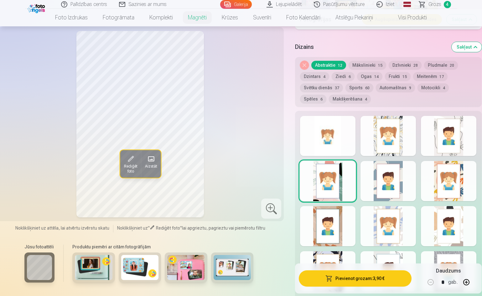
scroll to position [595, 0]
click at [336, 213] on div at bounding box center [327, 226] width 55 height 40
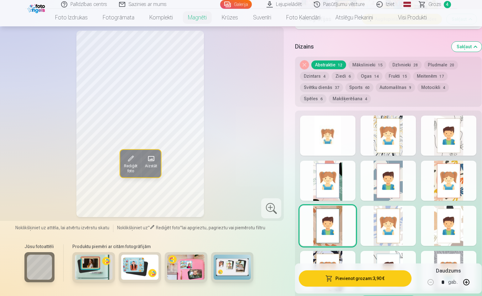
click at [387, 221] on div at bounding box center [387, 226] width 55 height 40
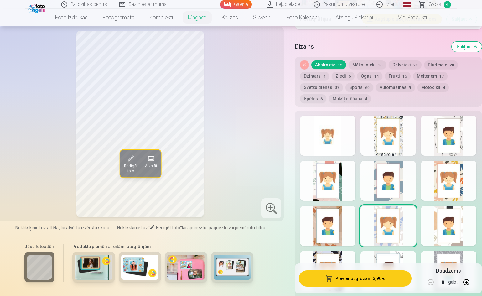
click at [431, 222] on div at bounding box center [448, 226] width 55 height 40
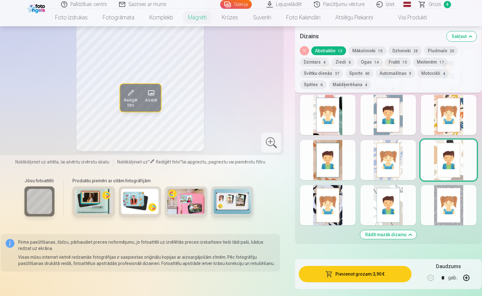
scroll to position [657, 0]
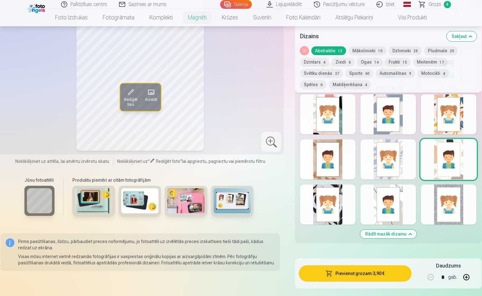
click at [335, 200] on div at bounding box center [327, 204] width 55 height 40
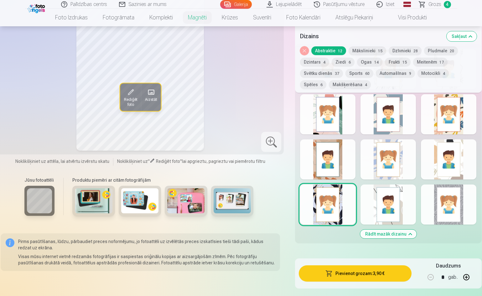
click at [434, 192] on div at bounding box center [448, 204] width 55 height 40
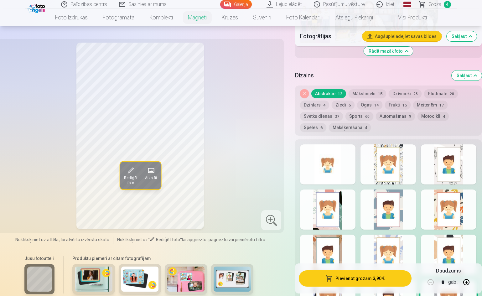
scroll to position [563, 0]
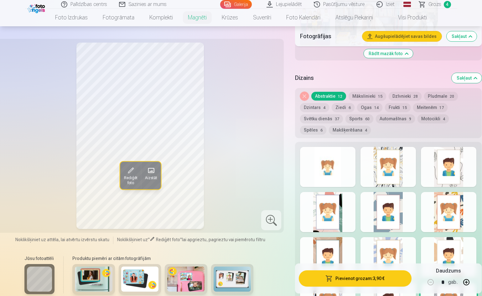
click at [321, 164] on div at bounding box center [327, 167] width 55 height 40
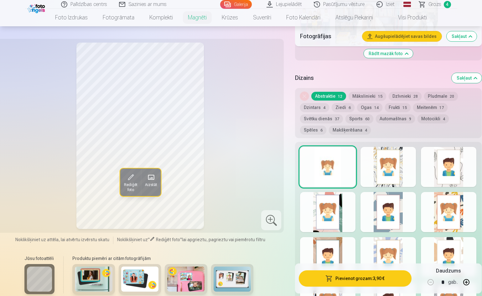
click at [350, 212] on div at bounding box center [327, 212] width 55 height 40
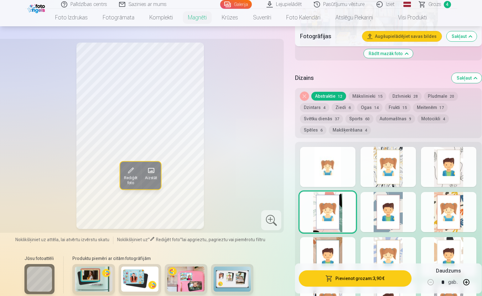
click at [442, 161] on div at bounding box center [448, 167] width 55 height 40
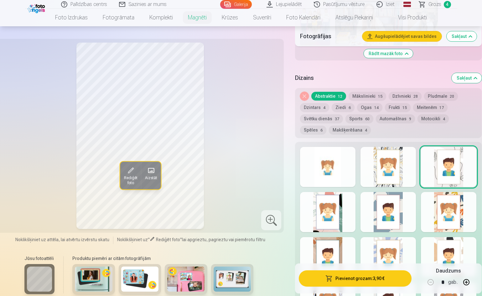
click at [133, 181] on span "Rediģēt foto" at bounding box center [130, 180] width 13 height 10
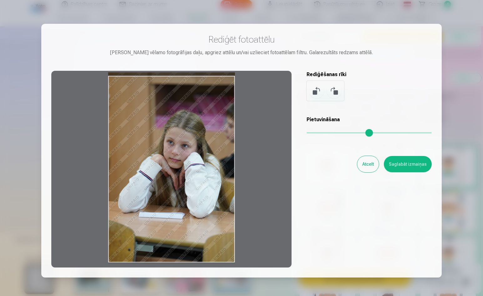
drag, startPoint x: 223, startPoint y: 91, endPoint x: 226, endPoint y: 90, distance: 3.9
click at [226, 90] on div at bounding box center [171, 169] width 240 height 197
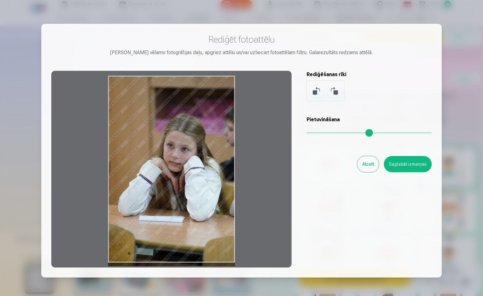
drag, startPoint x: 216, startPoint y: 102, endPoint x: 214, endPoint y: 109, distance: 7.5
click at [214, 109] on div at bounding box center [171, 169] width 240 height 197
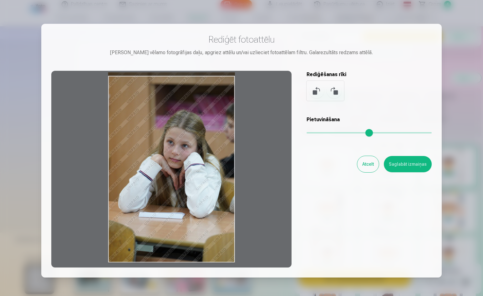
drag, startPoint x: 194, startPoint y: 165, endPoint x: 194, endPoint y: 158, distance: 6.9
click at [194, 158] on div at bounding box center [171, 169] width 240 height 197
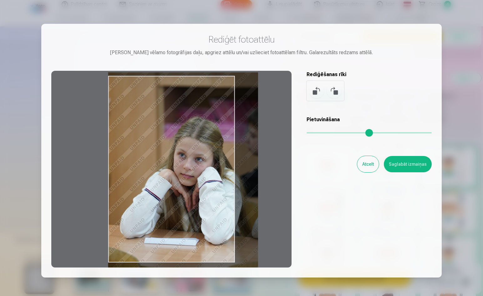
drag, startPoint x: 309, startPoint y: 133, endPoint x: 314, endPoint y: 133, distance: 5.3
type input "****"
click at [314, 133] on input "range" at bounding box center [369, 132] width 125 height 1
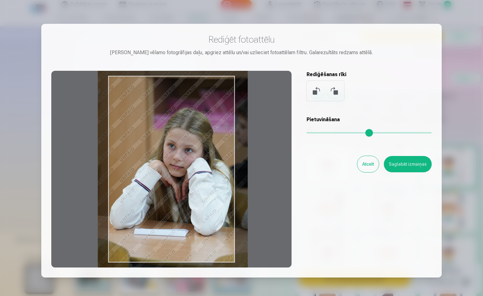
drag, startPoint x: 207, startPoint y: 196, endPoint x: 198, endPoint y: 187, distance: 12.4
click at [198, 187] on div at bounding box center [171, 169] width 240 height 197
click at [407, 161] on button "Saglabāt izmaiņas" at bounding box center [408, 164] width 48 height 16
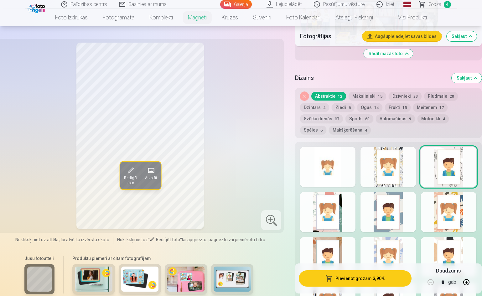
click at [380, 277] on button "Pievienot grozam : 3,90 €" at bounding box center [355, 278] width 112 height 16
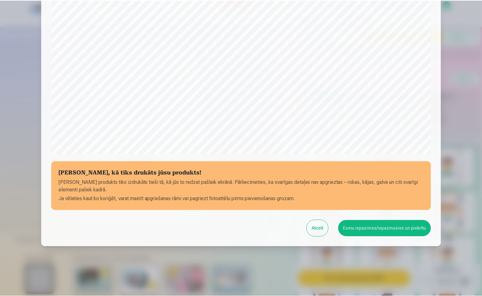
scroll to position [155, 0]
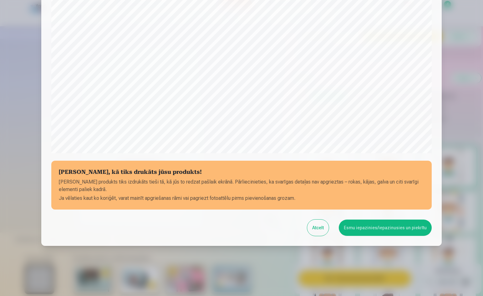
click at [393, 229] on button "Esmu iepazinies/iepazinusies un piekrītu" at bounding box center [385, 227] width 93 height 16
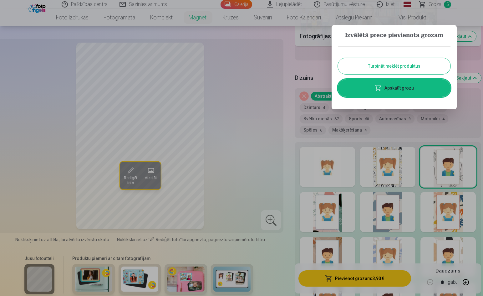
click at [420, 68] on button "Turpināt meklēt produktus" at bounding box center [394, 66] width 113 height 16
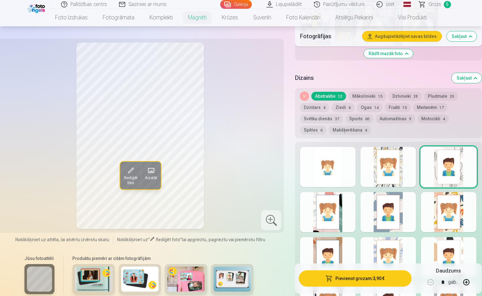
click at [433, 3] on span "Grozs" at bounding box center [434, 5] width 13 height 8
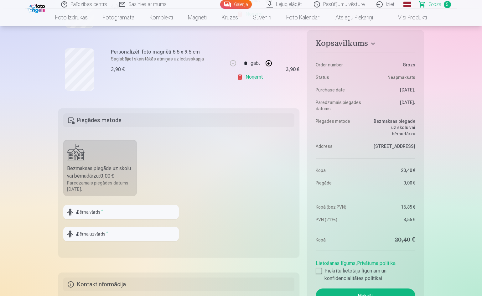
scroll to position [376, 0]
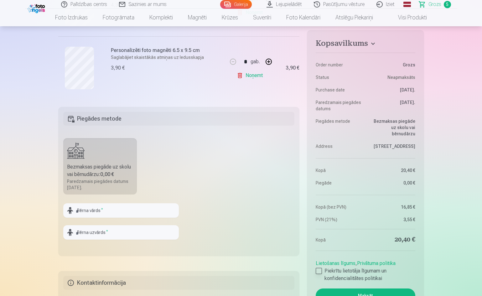
click at [319, 269] on div at bounding box center [318, 271] width 6 height 6
click at [355, 292] on button "Maksāt" at bounding box center [364, 295] width 99 height 14
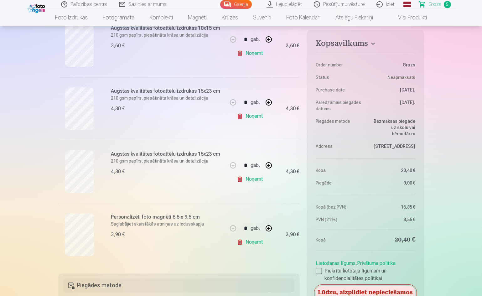
scroll to position [397, 0]
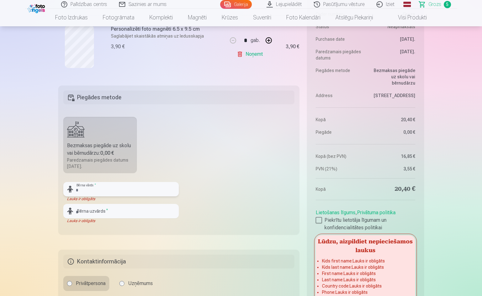
click at [129, 189] on input "text" at bounding box center [120, 189] width 115 height 14
type input "*"
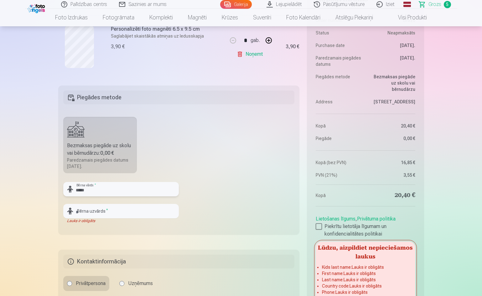
type input "*****"
click at [110, 211] on input "text" at bounding box center [120, 211] width 115 height 14
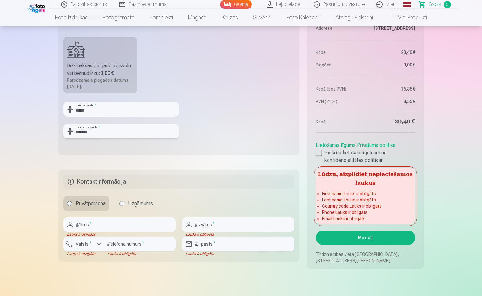
scroll to position [522, 0]
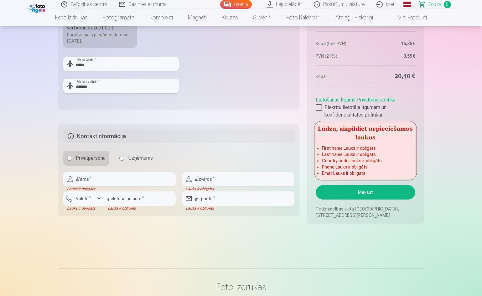
type input "*******"
click at [90, 185] on input "text" at bounding box center [119, 179] width 112 height 14
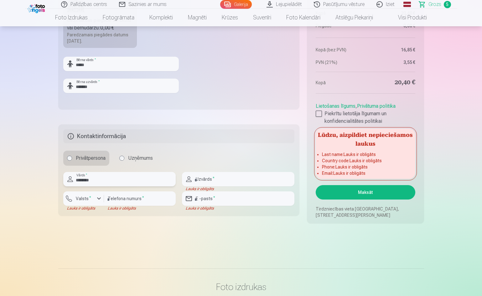
type input "********"
click at [239, 179] on input "text" at bounding box center [238, 179] width 112 height 14
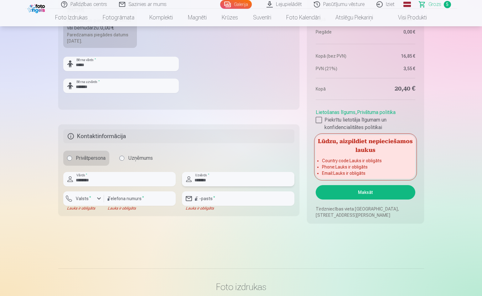
type input "*******"
click at [98, 198] on div "button" at bounding box center [99, 199] width 8 height 8
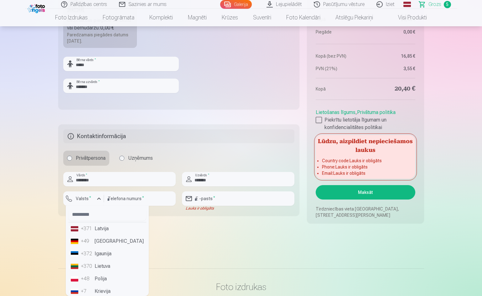
click at [100, 228] on li "+371 Latvija" at bounding box center [107, 228] width 78 height 13
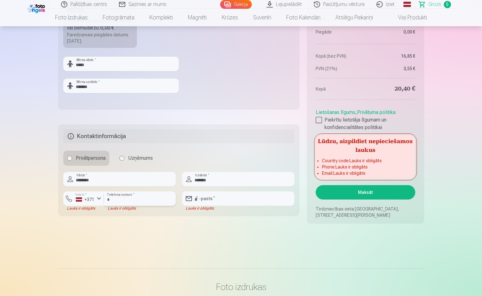
click at [121, 204] on input "number" at bounding box center [140, 198] width 72 height 14
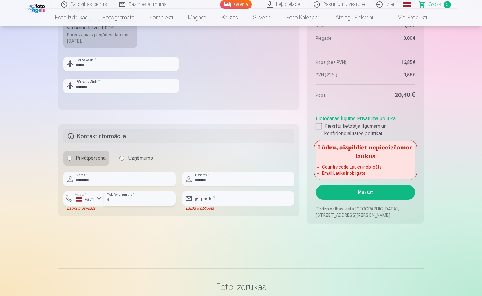
type input "********"
click at [231, 197] on input "email" at bounding box center [238, 198] width 112 height 14
type input "**********"
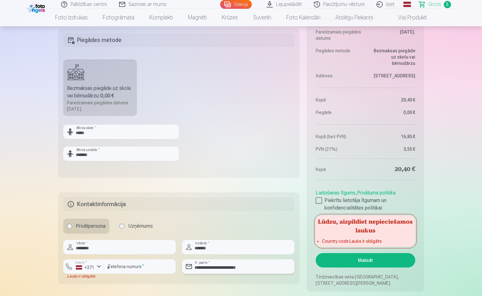
scroll to position [459, 0]
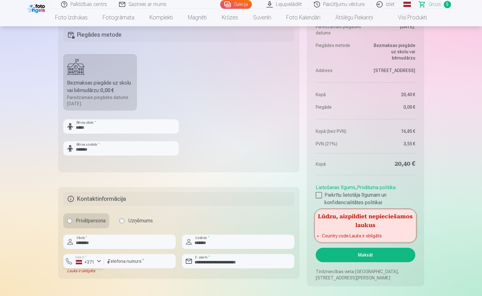
click at [94, 263] on div "+371" at bounding box center [85, 262] width 19 height 6
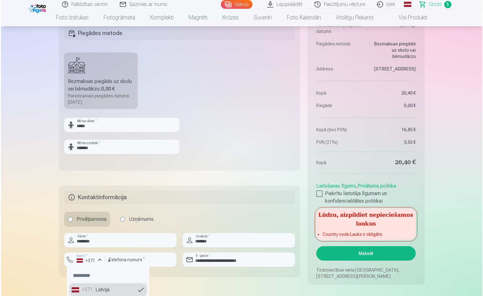
scroll to position [461, 0]
click at [91, 289] on div "+371" at bounding box center [87, 289] width 13 height 8
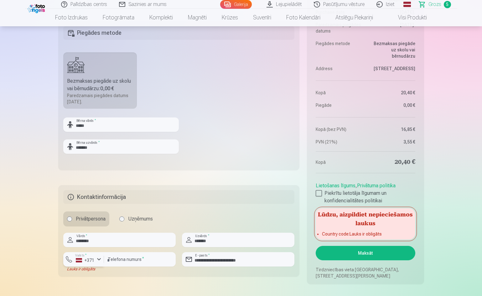
click at [85, 261] on div "+371" at bounding box center [85, 260] width 19 height 6
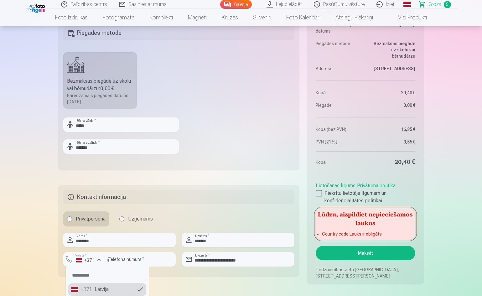
click at [99, 289] on li "+371 Latvija" at bounding box center [107, 289] width 78 height 13
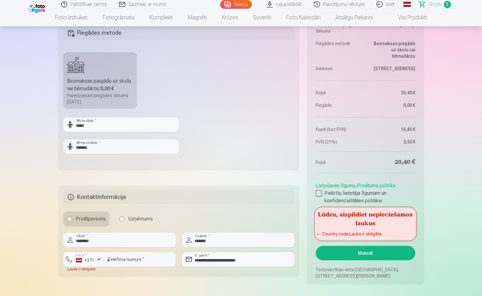
click at [356, 257] on button "Maksāt" at bounding box center [364, 253] width 99 height 14
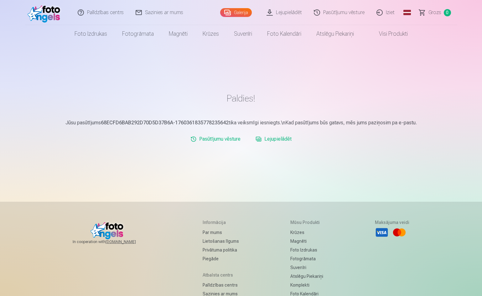
click at [270, 141] on link "Lejupielādēt" at bounding box center [273, 139] width 41 height 13
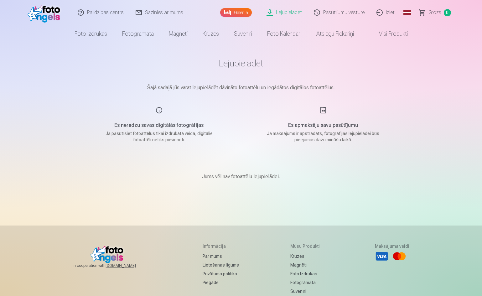
click at [239, 17] on link "Galerija" at bounding box center [236, 12] width 32 height 9
